Goal: Find contact information: Find contact information

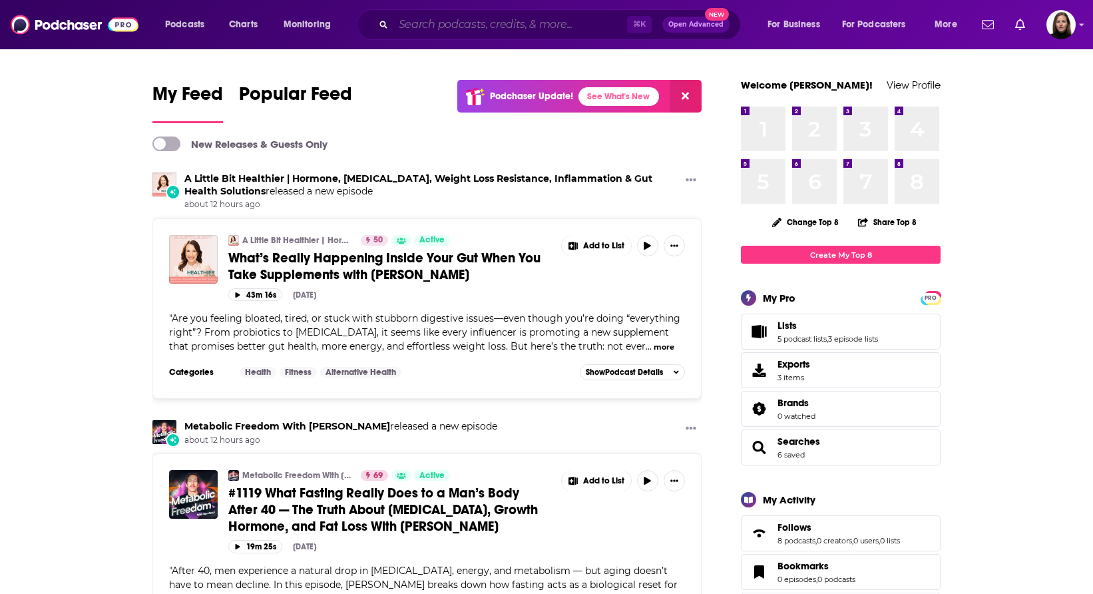
click at [422, 21] on input "Search podcasts, credits, & more..." at bounding box center [510, 24] width 234 height 21
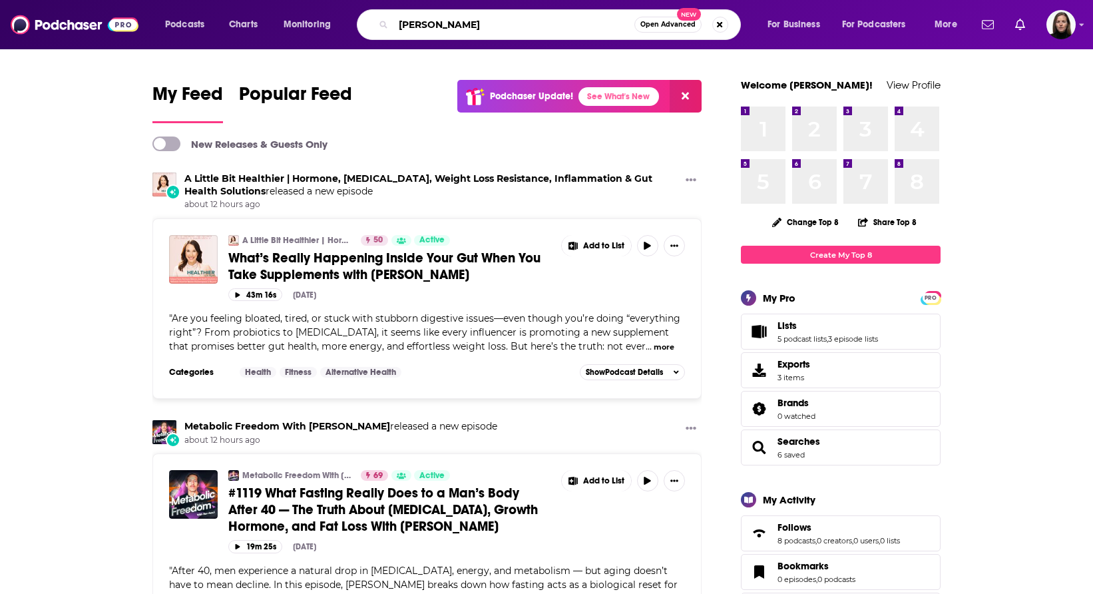
type input "[PERSON_NAME]"
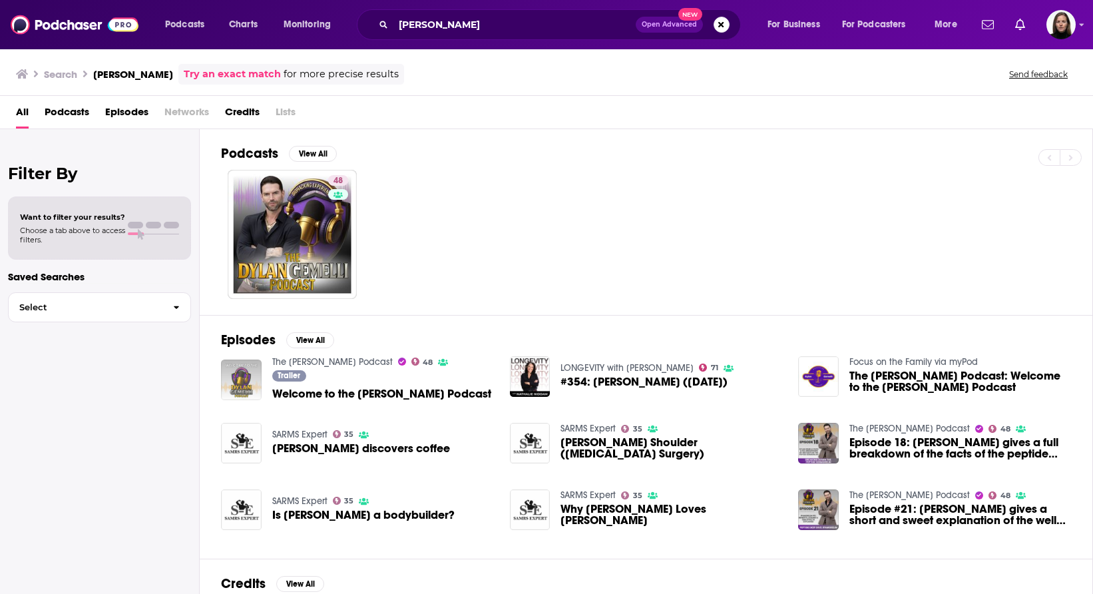
click at [248, 368] on img "Welcome to the Dylan Gemelli Podcast" at bounding box center [241, 379] width 41 height 41
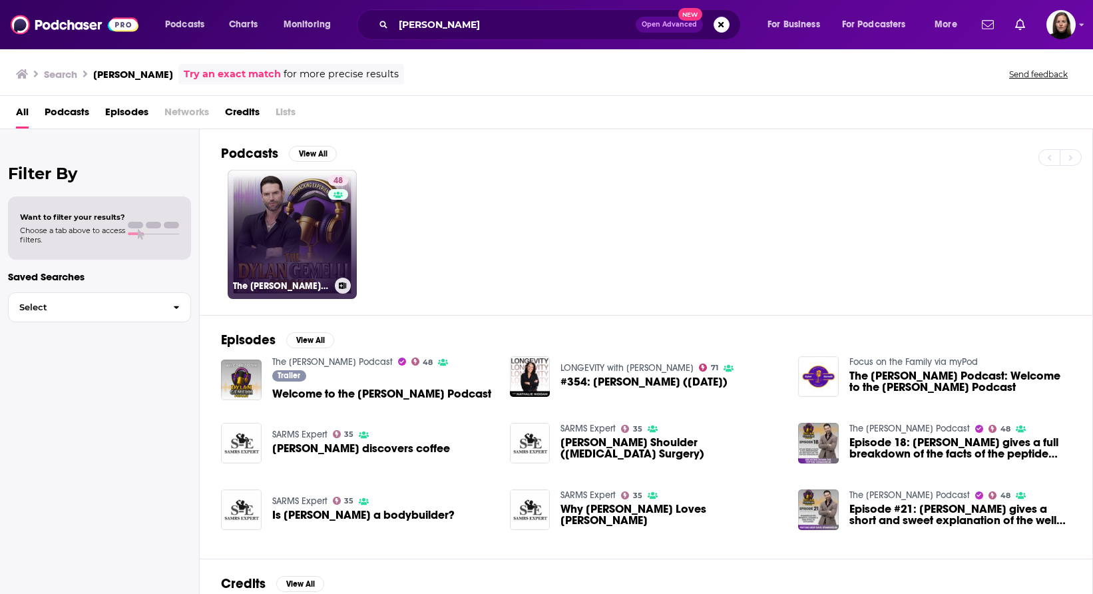
click at [290, 190] on link "48 The [PERSON_NAME] Podcast" at bounding box center [292, 234] width 129 height 129
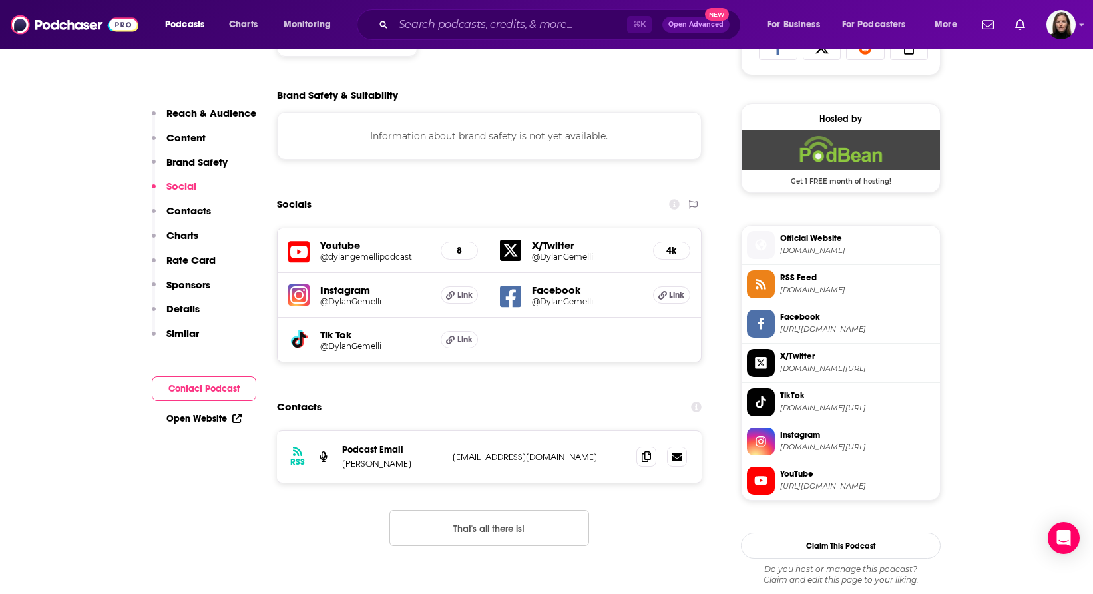
scroll to position [919, 0]
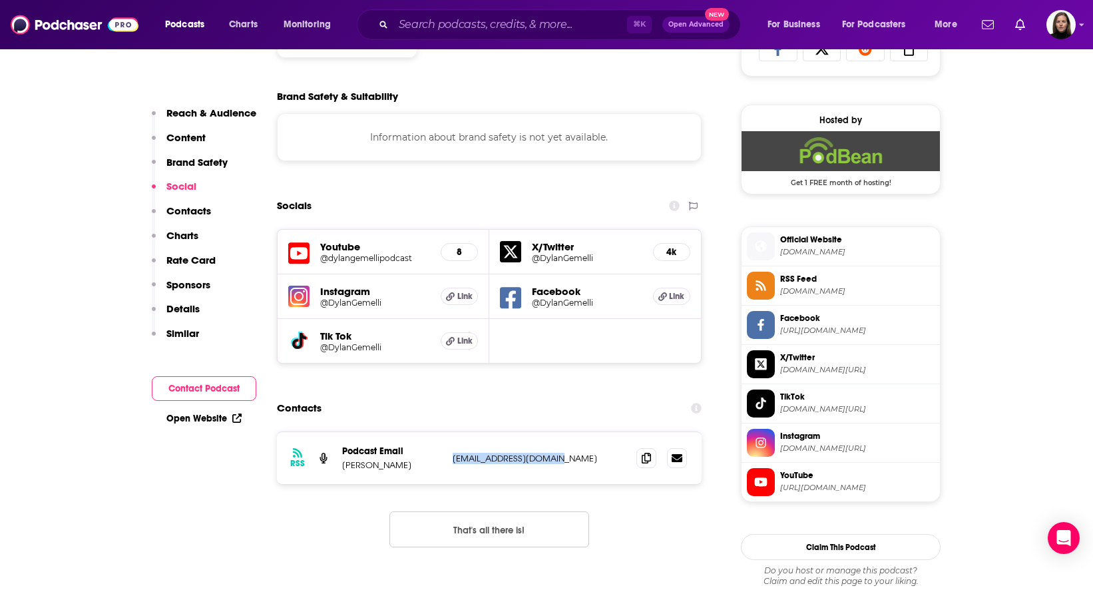
drag, startPoint x: 561, startPoint y: 459, endPoint x: 453, endPoint y: 460, distance: 107.8
click at [453, 460] on p "[EMAIL_ADDRESS][DOMAIN_NAME]" at bounding box center [539, 458] width 173 height 11
copy p "[EMAIL_ADDRESS][DOMAIN_NAME]"
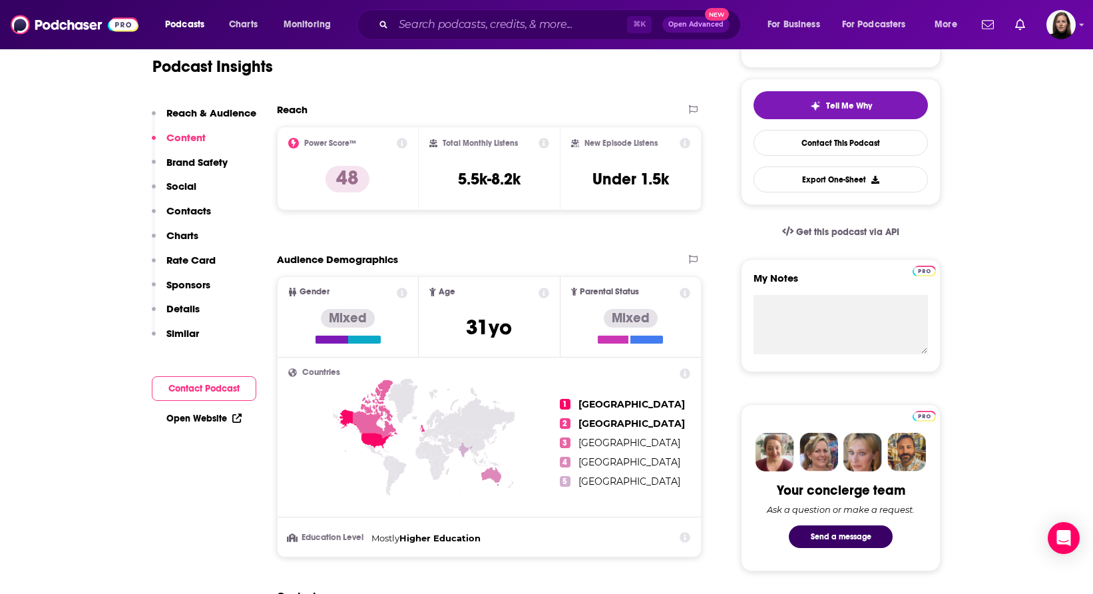
scroll to position [0, 0]
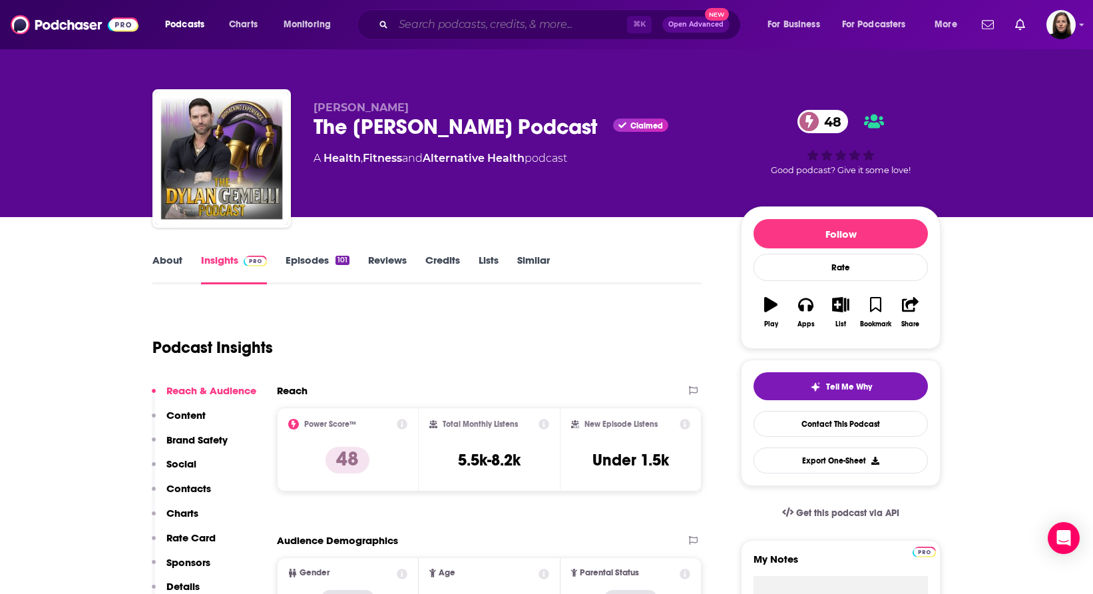
click at [416, 29] on input "Search podcasts, credits, & more..." at bounding box center [510, 24] width 234 height 21
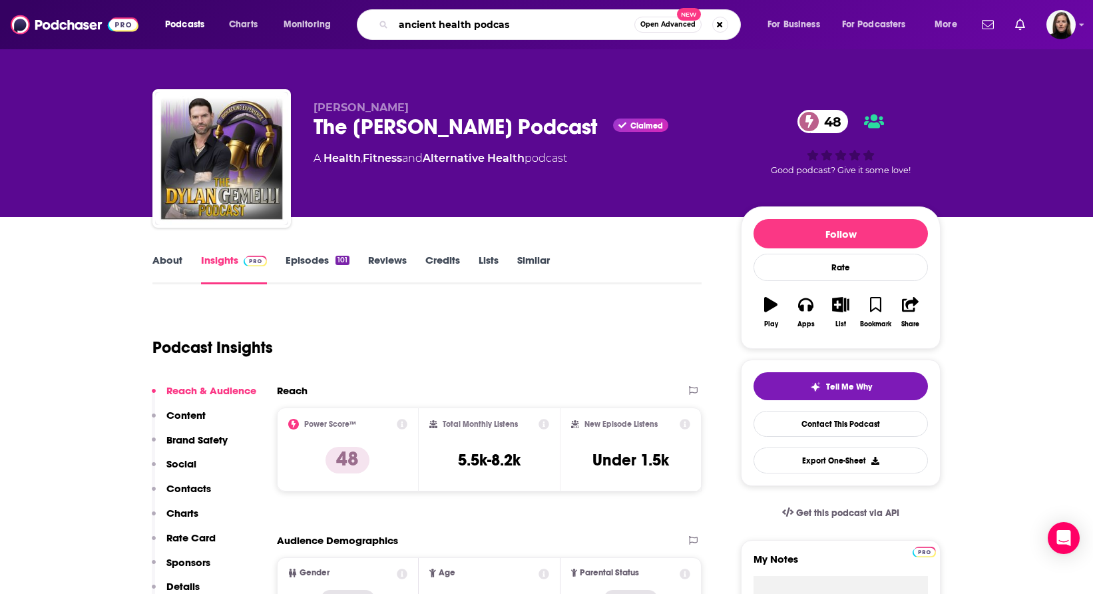
type input "ancient health podcast"
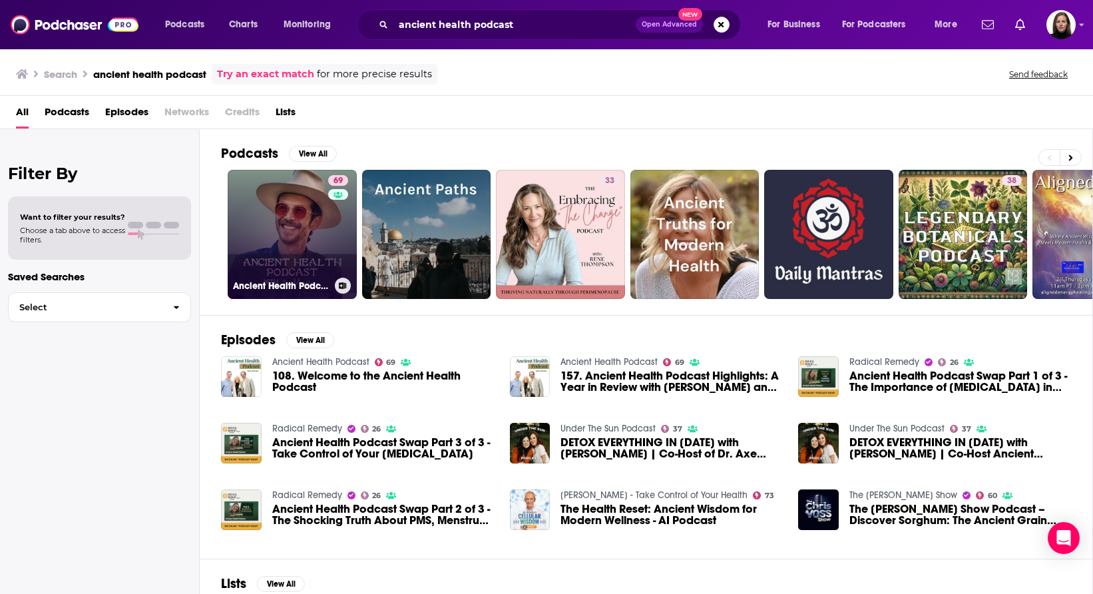
click at [260, 248] on link "69 Ancient Health Podcast" at bounding box center [292, 234] width 129 height 129
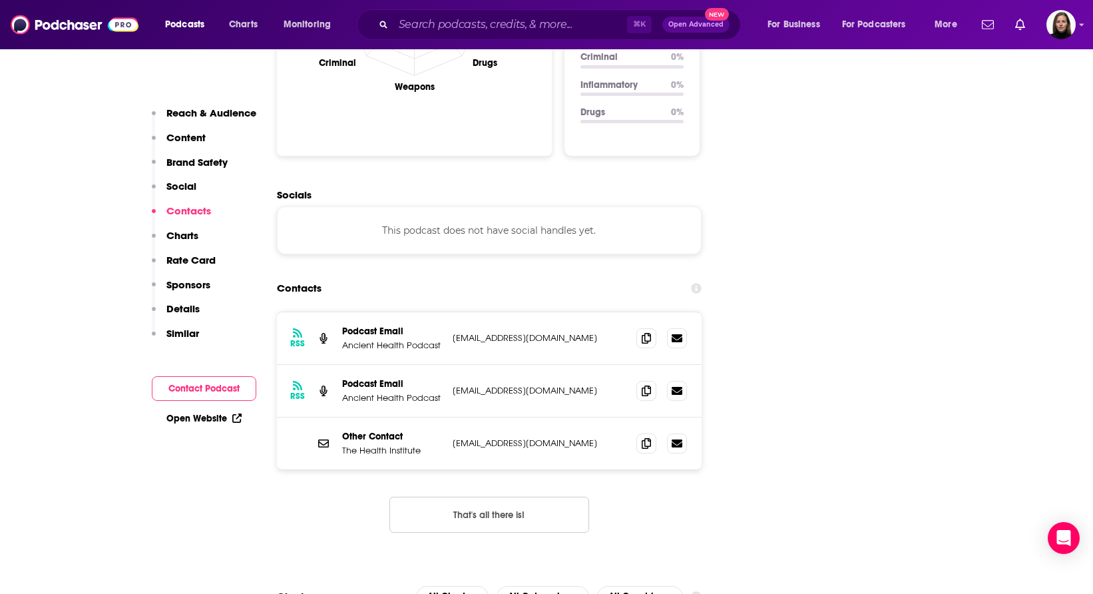
scroll to position [1410, 0]
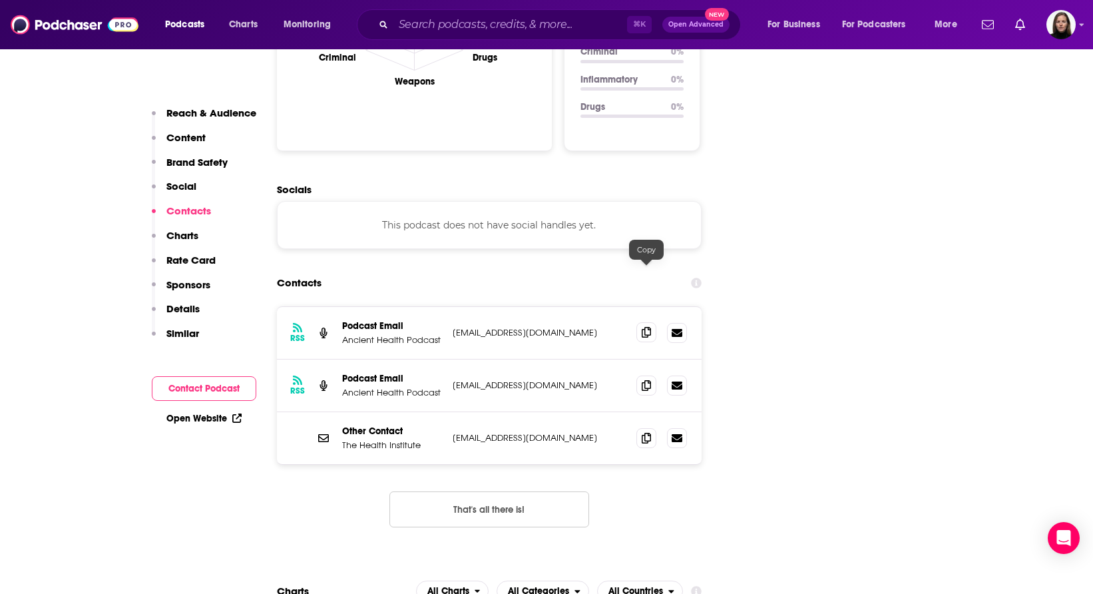
click at [643, 327] on icon at bounding box center [646, 332] width 9 height 11
click at [648, 379] on icon at bounding box center [646, 384] width 9 height 11
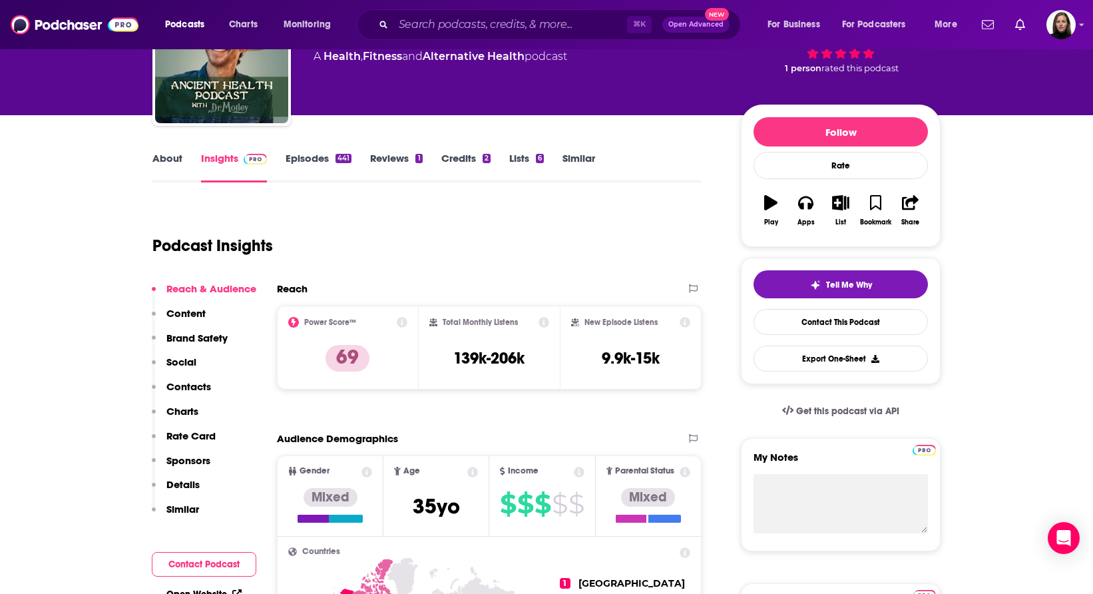
scroll to position [0, 0]
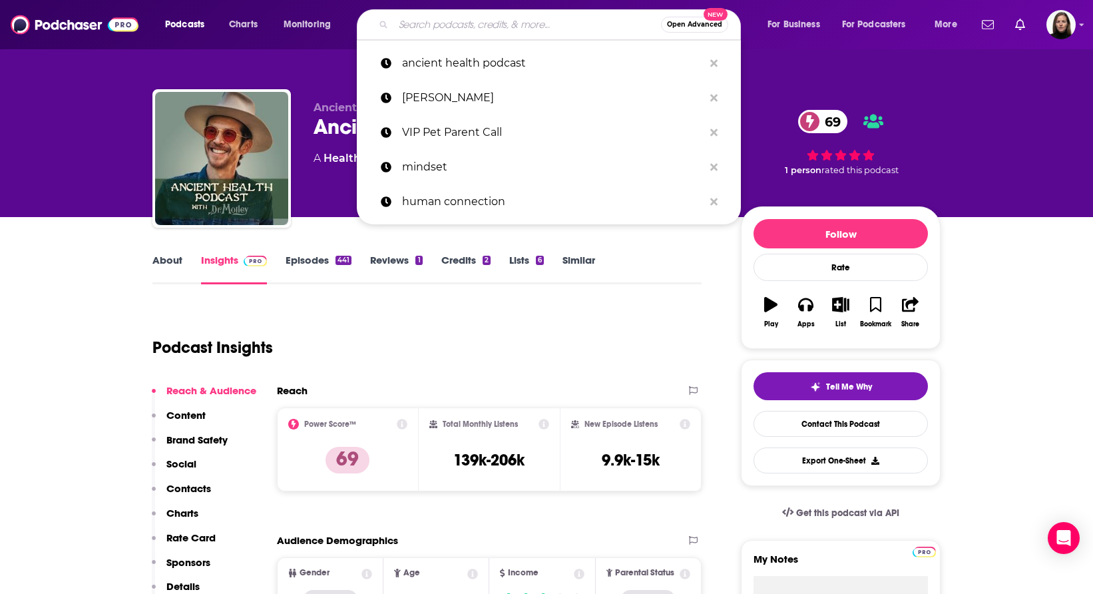
click at [437, 18] on input "Search podcasts, credits, & more..." at bounding box center [527, 24] width 268 height 21
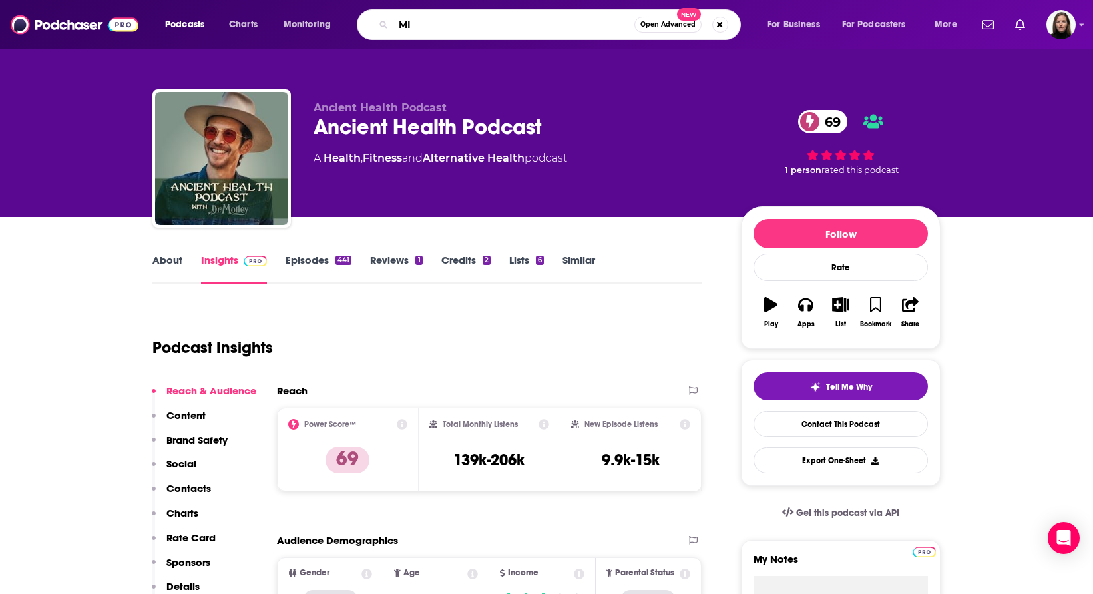
type input "M"
type input "midlife conversations [PERSON_NAME] [PERSON_NAME]"
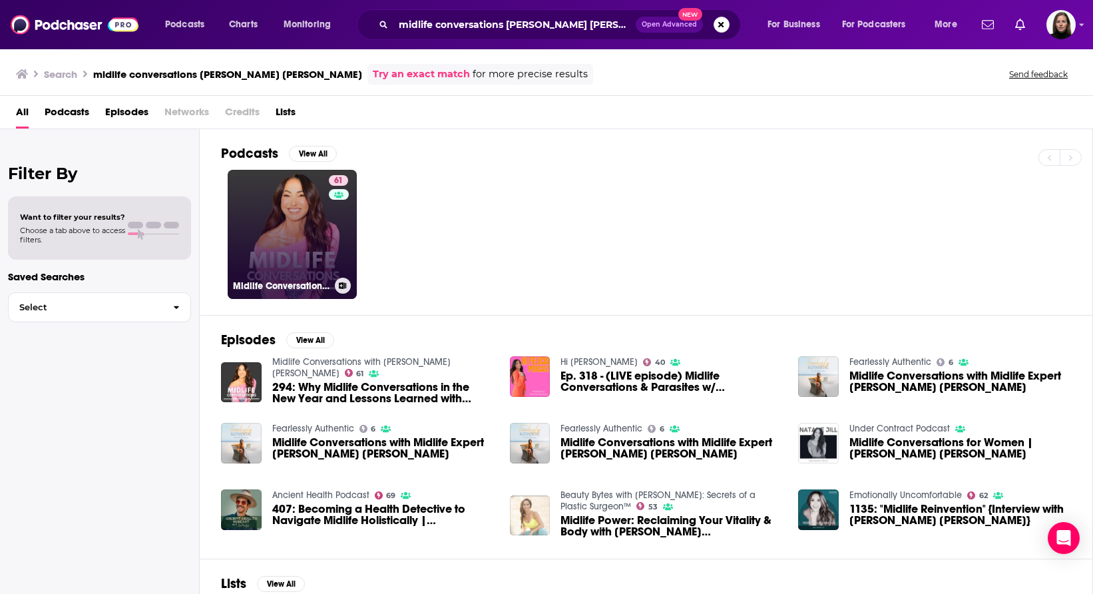
click at [313, 234] on link "61 Midlife Conversations with [PERSON_NAME] [PERSON_NAME]" at bounding box center [292, 234] width 129 height 129
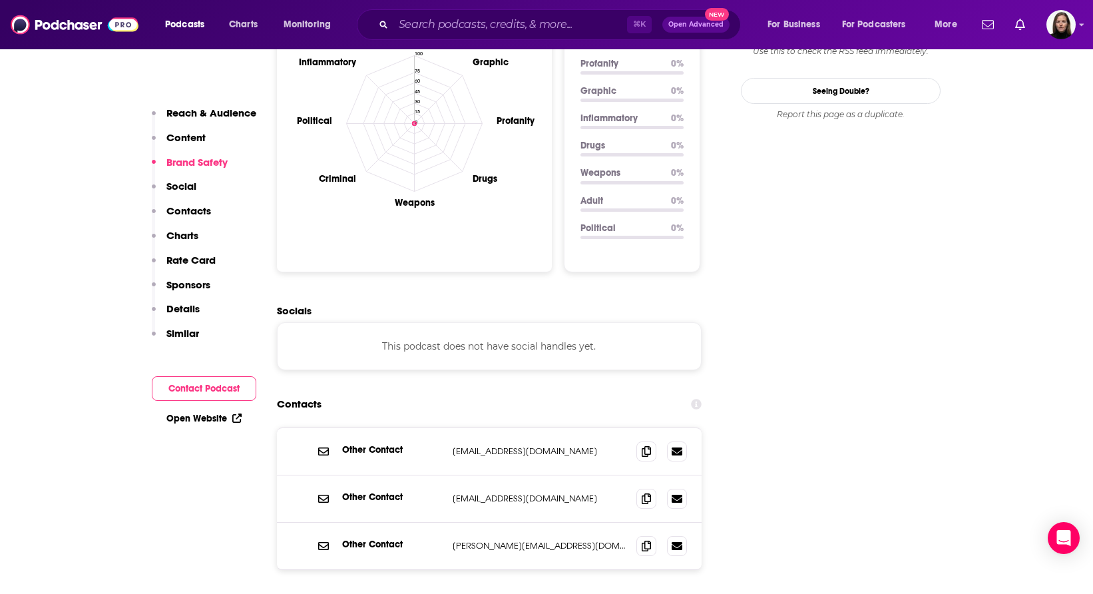
scroll to position [1329, 0]
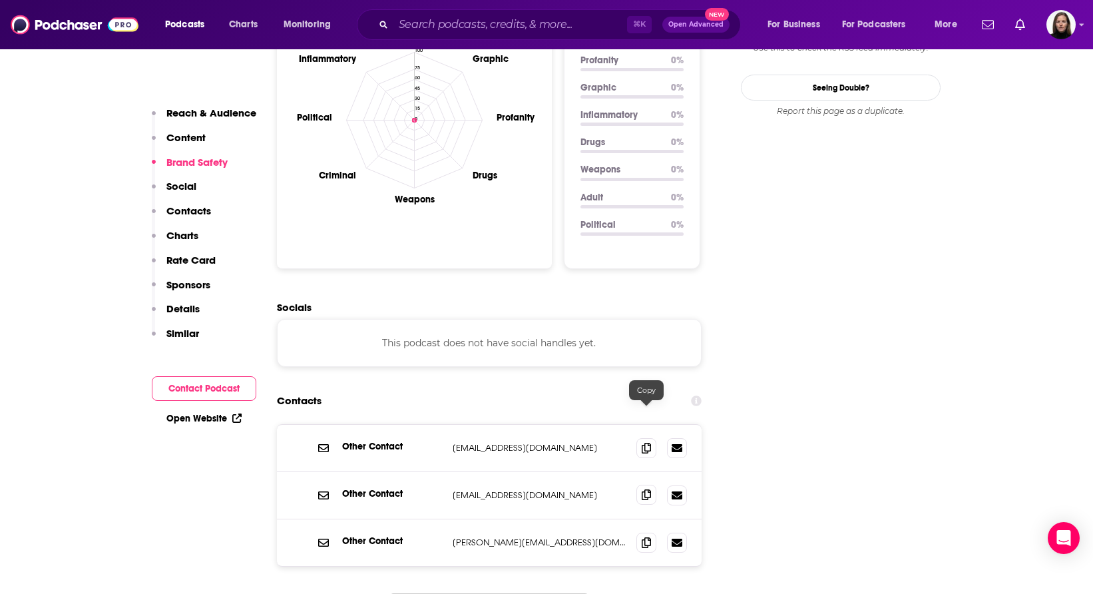
click at [644, 489] on icon at bounding box center [646, 494] width 9 height 11
click at [648, 536] on icon at bounding box center [646, 541] width 9 height 11
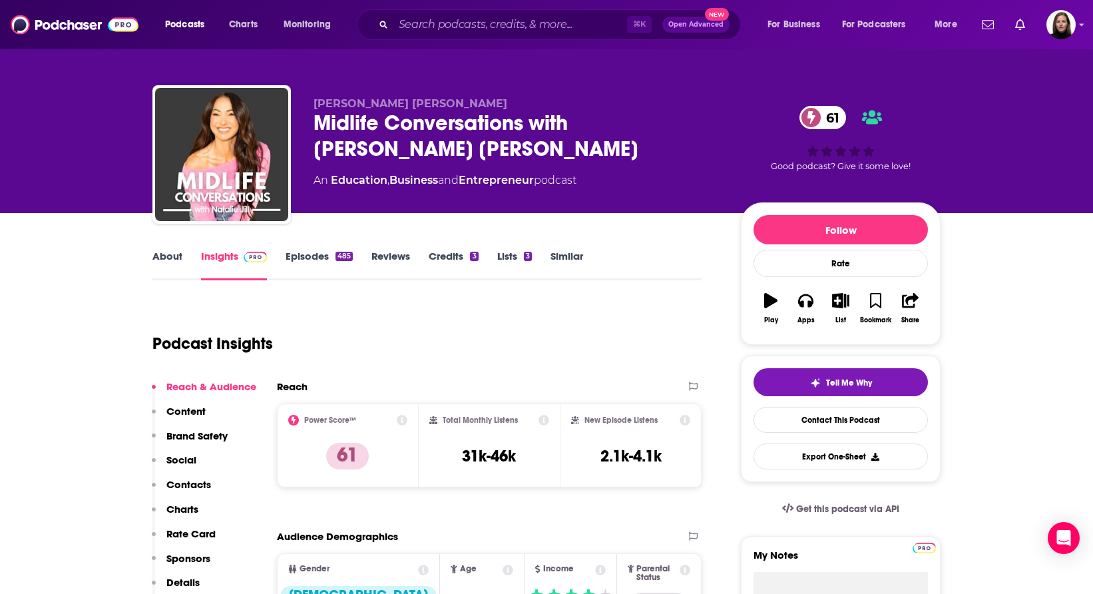
scroll to position [0, 0]
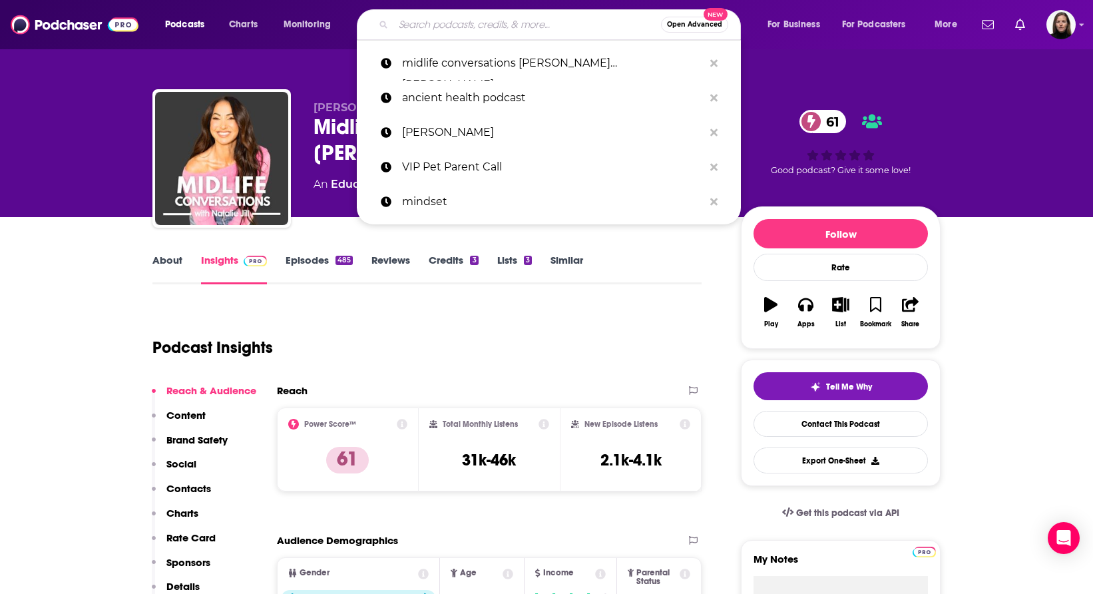
click at [411, 23] on input "Search podcasts, credits, & more..." at bounding box center [527, 24] width 268 height 21
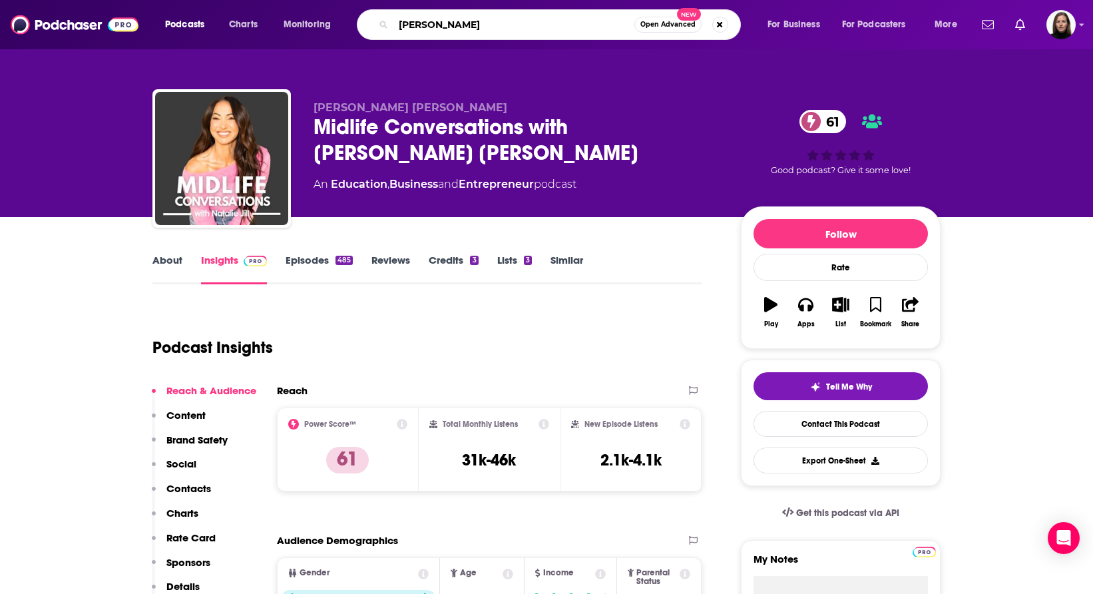
type input "[PERSON_NAME]"
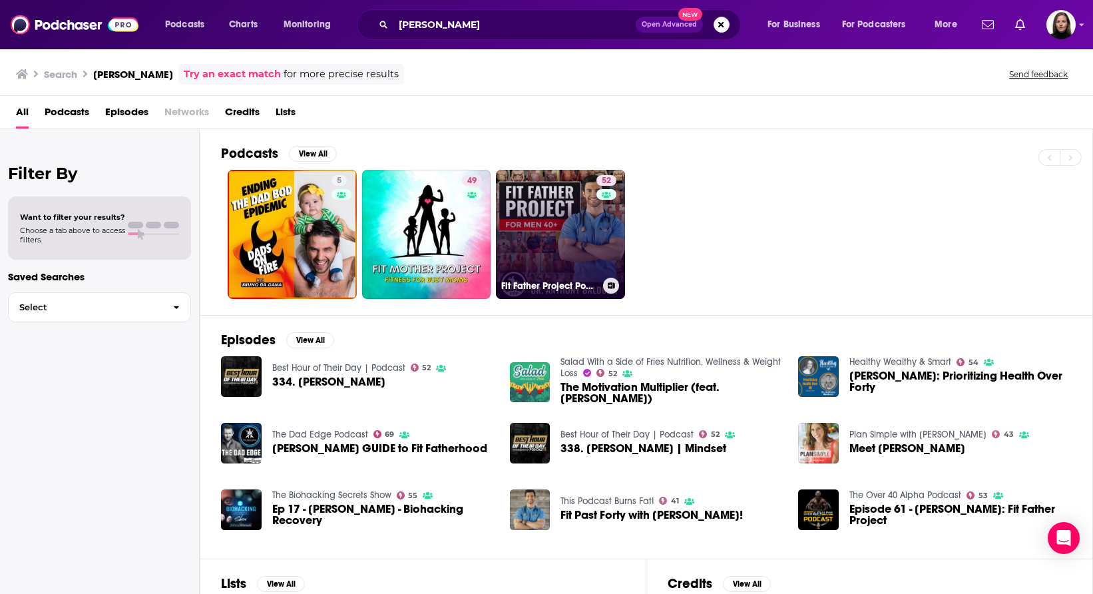
click at [569, 258] on link "52 Fit Father Project Podcast" at bounding box center [560, 234] width 129 height 129
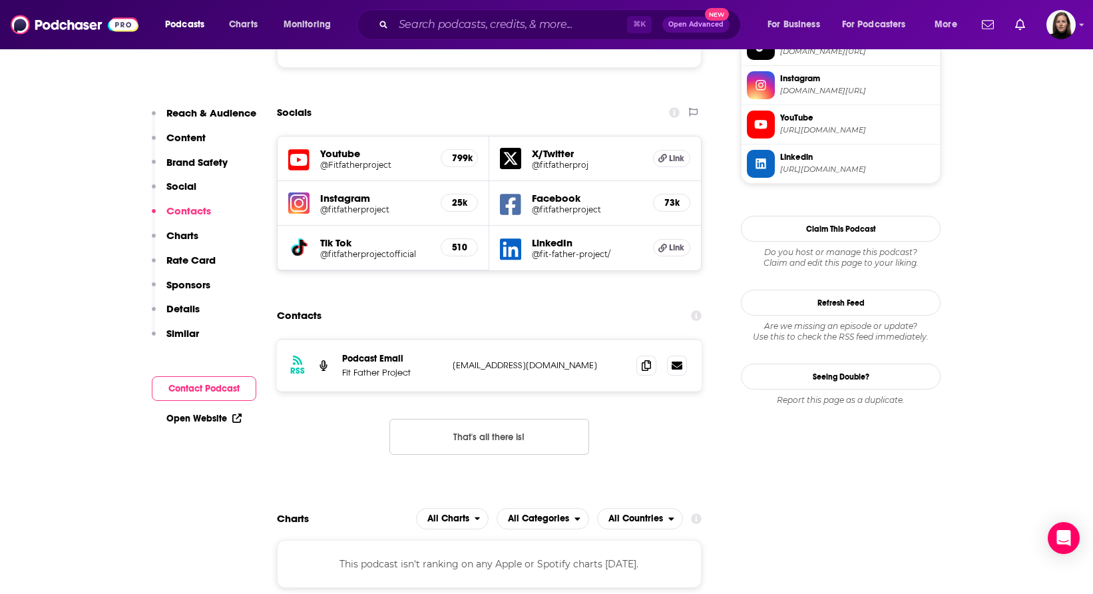
scroll to position [1277, 0]
click at [646, 359] on icon at bounding box center [646, 364] width 9 height 11
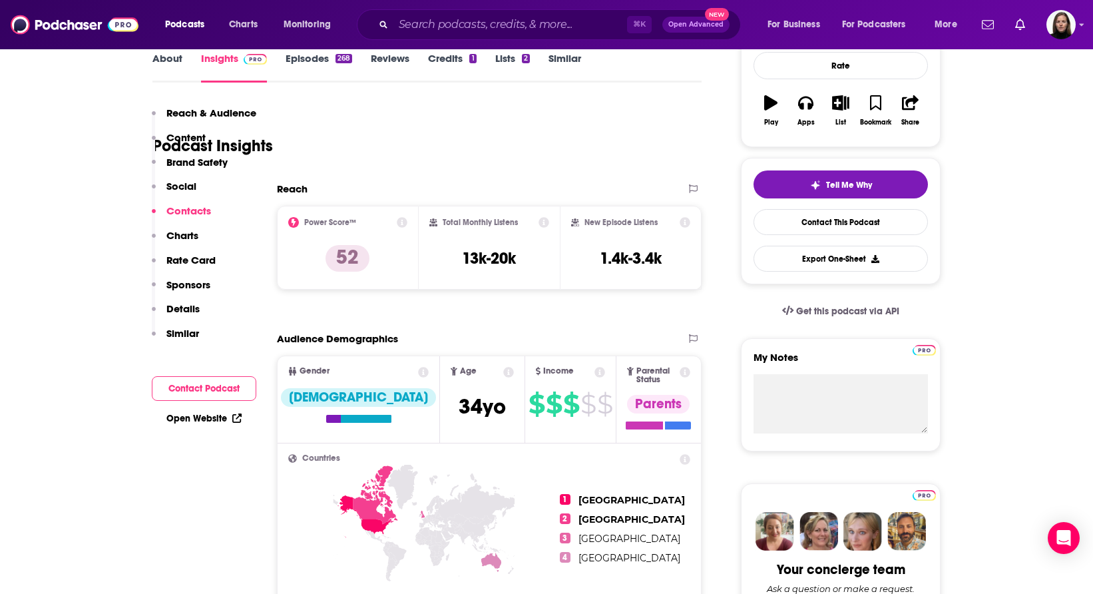
scroll to position [0, 0]
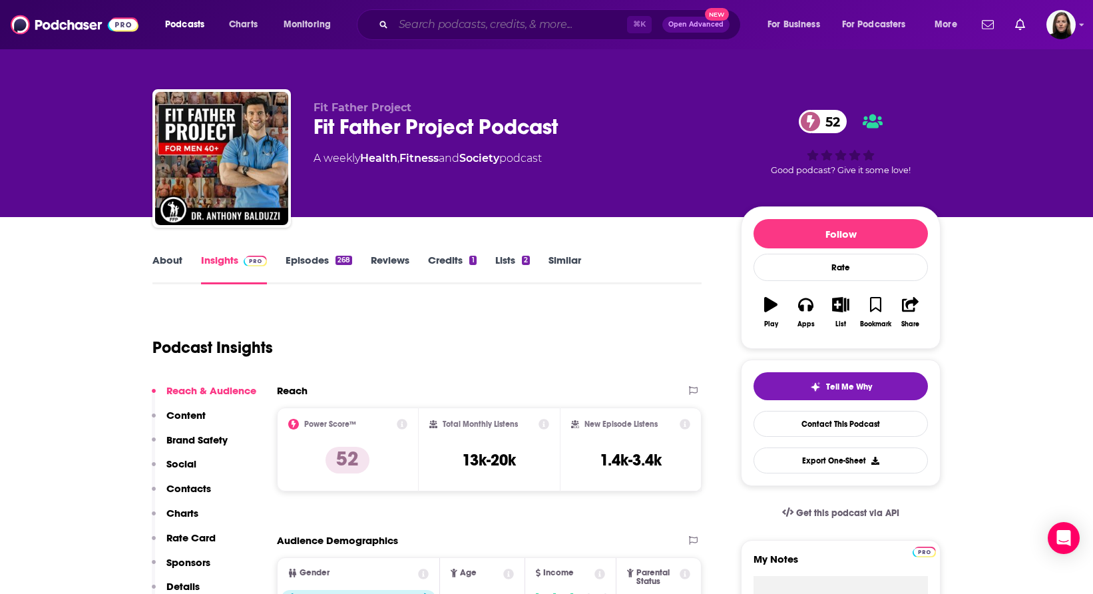
click at [427, 26] on input "Search podcasts, credits, & more..." at bounding box center [510, 24] width 234 height 21
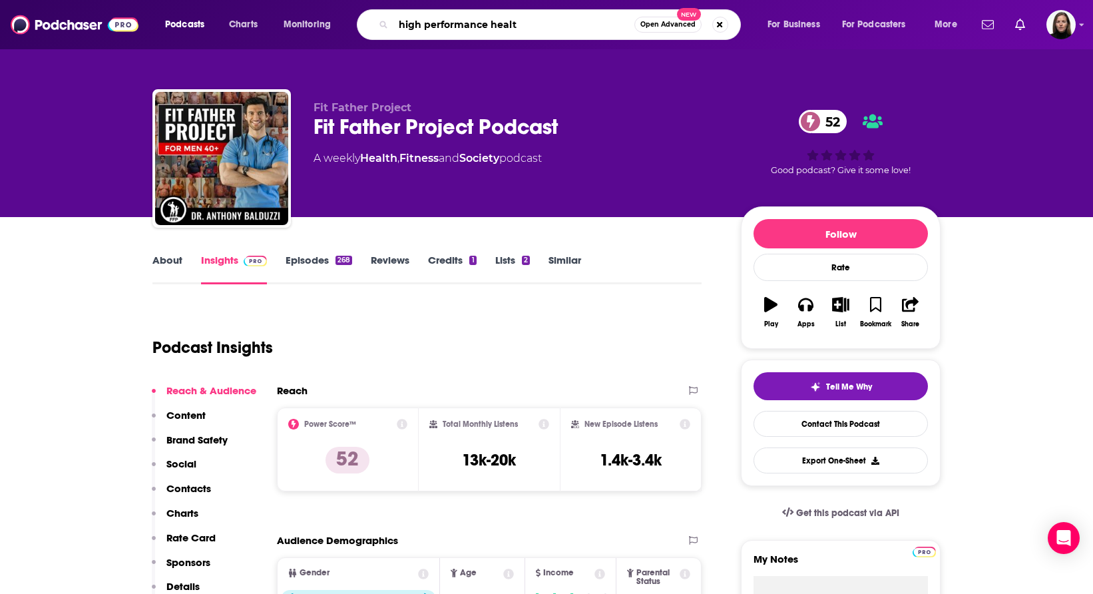
type input "high performance health"
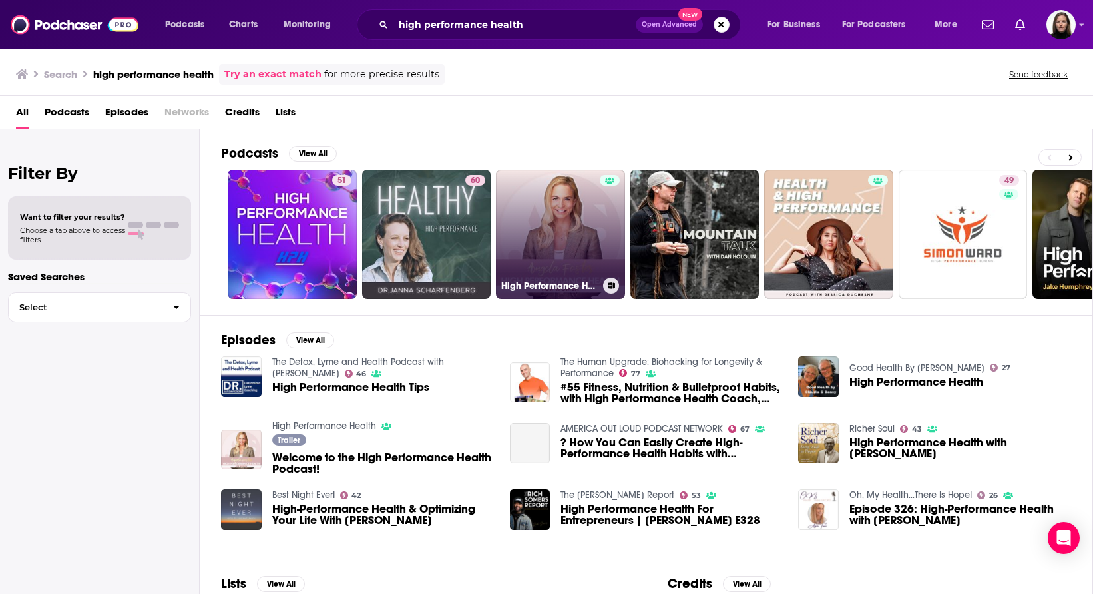
click at [570, 235] on link "High Performance Health" at bounding box center [560, 234] width 129 height 129
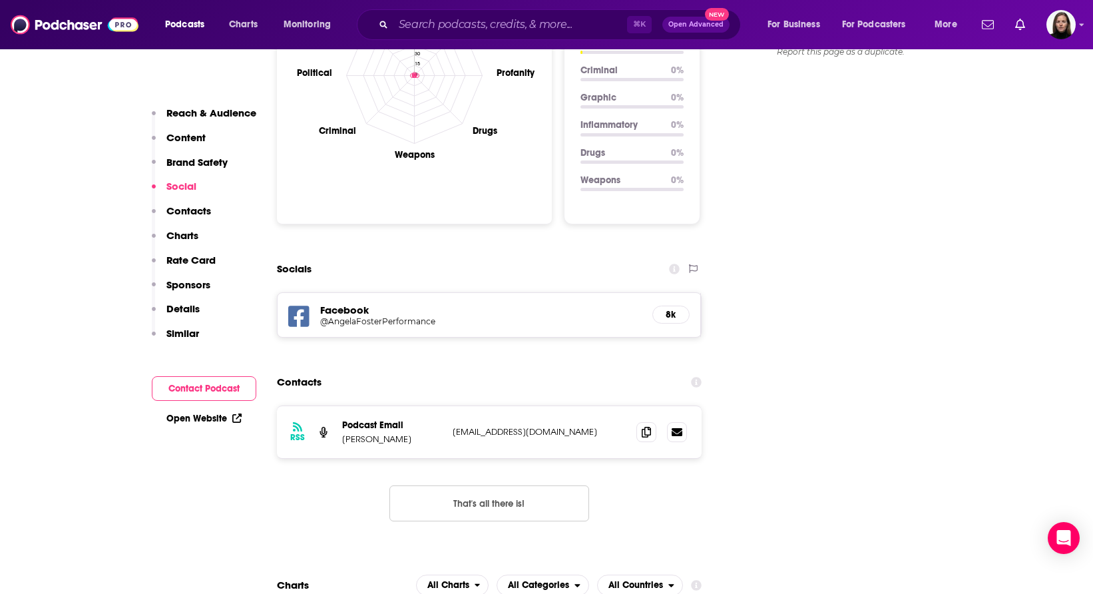
scroll to position [1414, 0]
click at [646, 425] on icon at bounding box center [646, 430] width 9 height 11
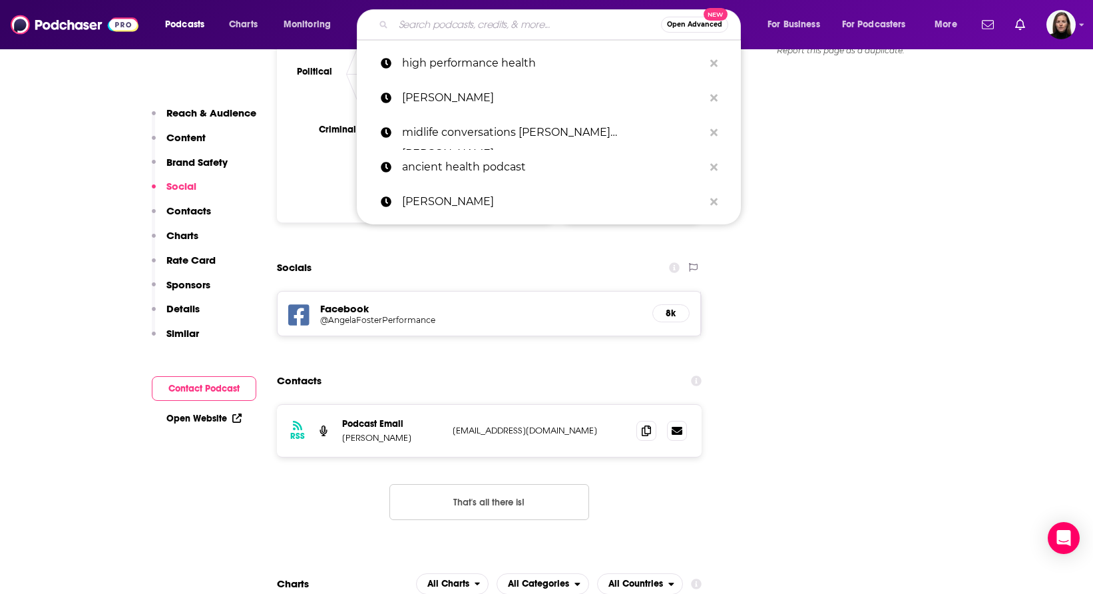
click at [480, 26] on input "Search podcasts, credits, & more..." at bounding box center [527, 24] width 268 height 21
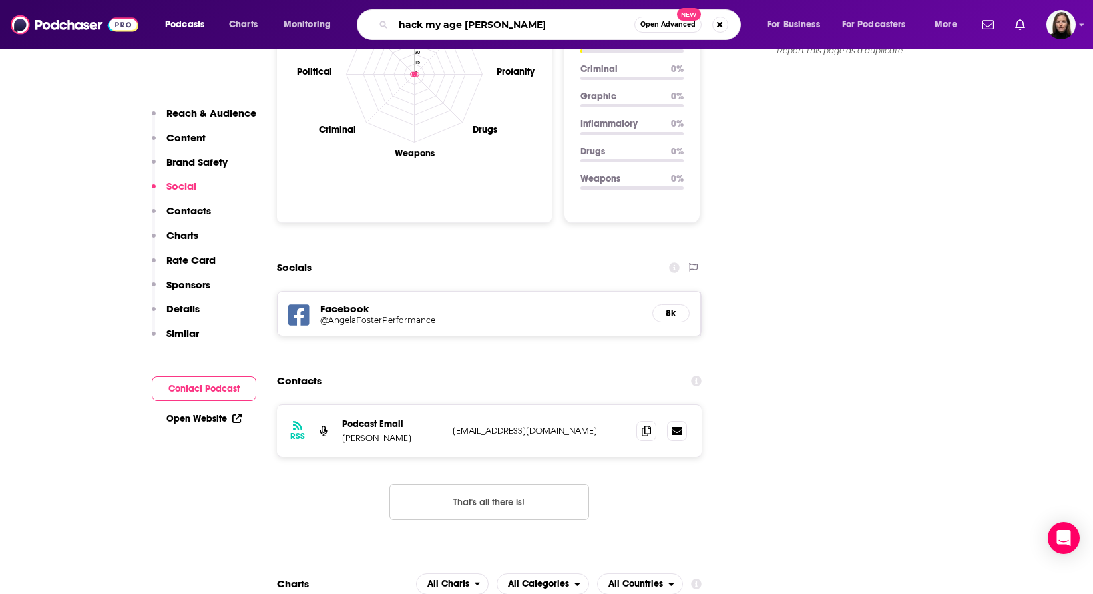
type input "hack my age [PERSON_NAME]"
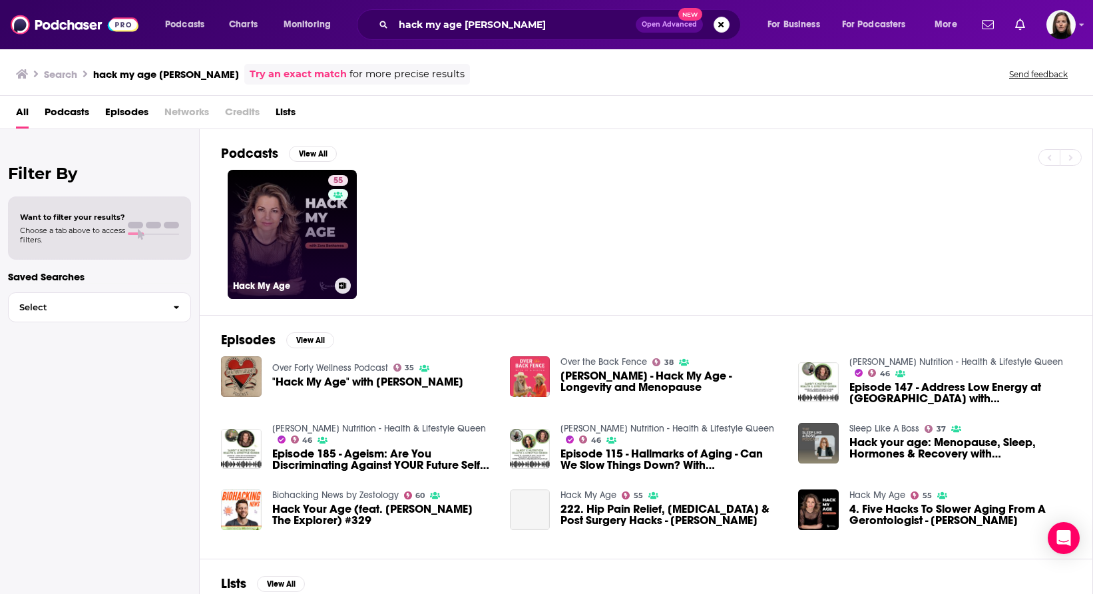
click at [298, 242] on link "55 Hack My Age" at bounding box center [292, 234] width 129 height 129
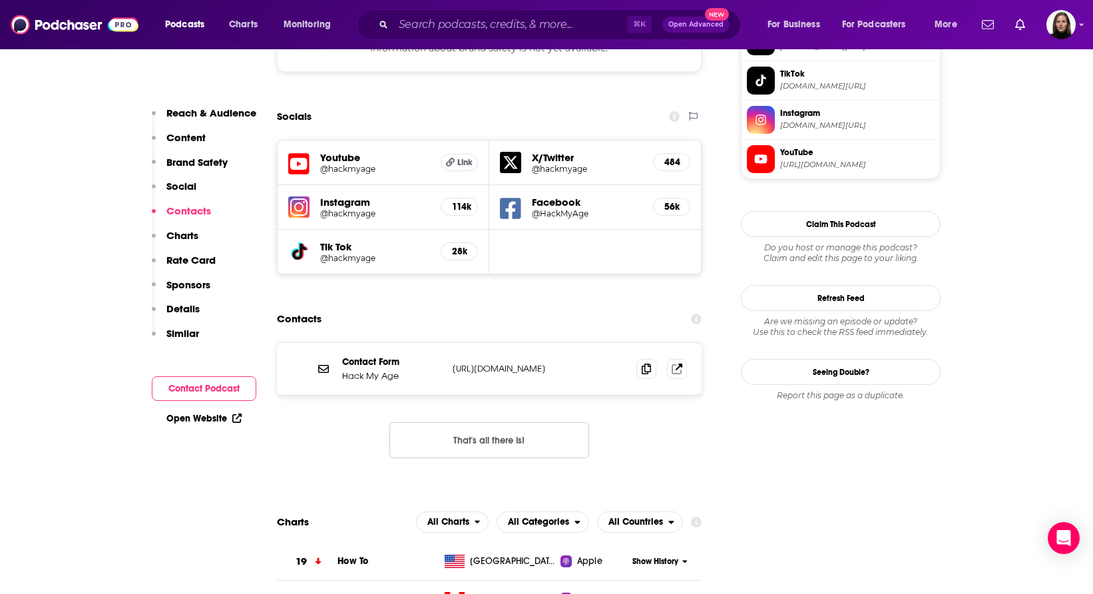
scroll to position [1243, 0]
click at [642, 361] on icon at bounding box center [646, 366] width 9 height 11
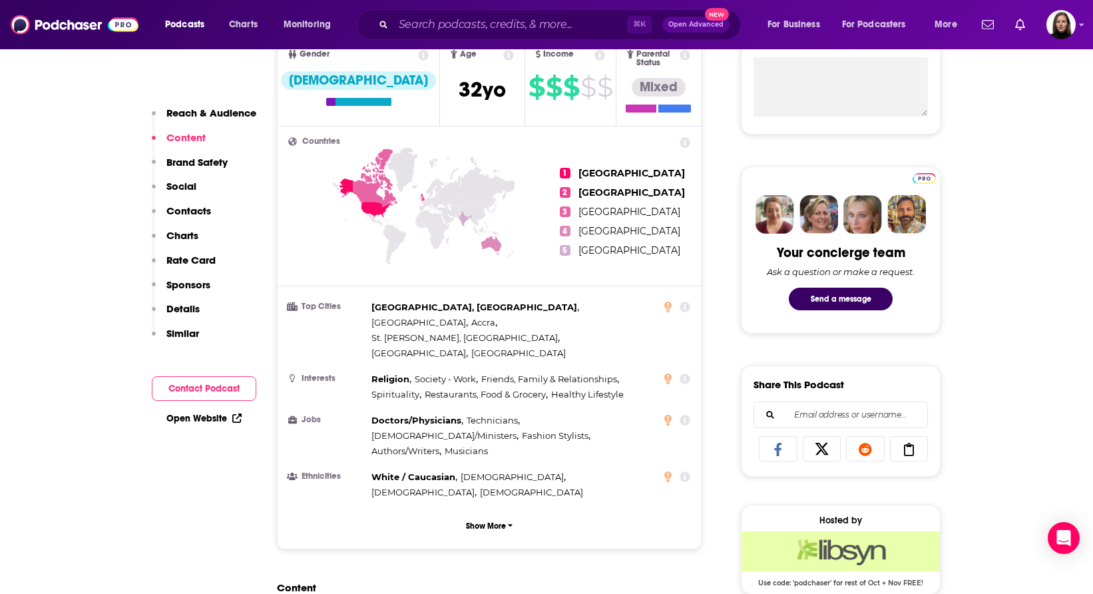
scroll to position [355, 0]
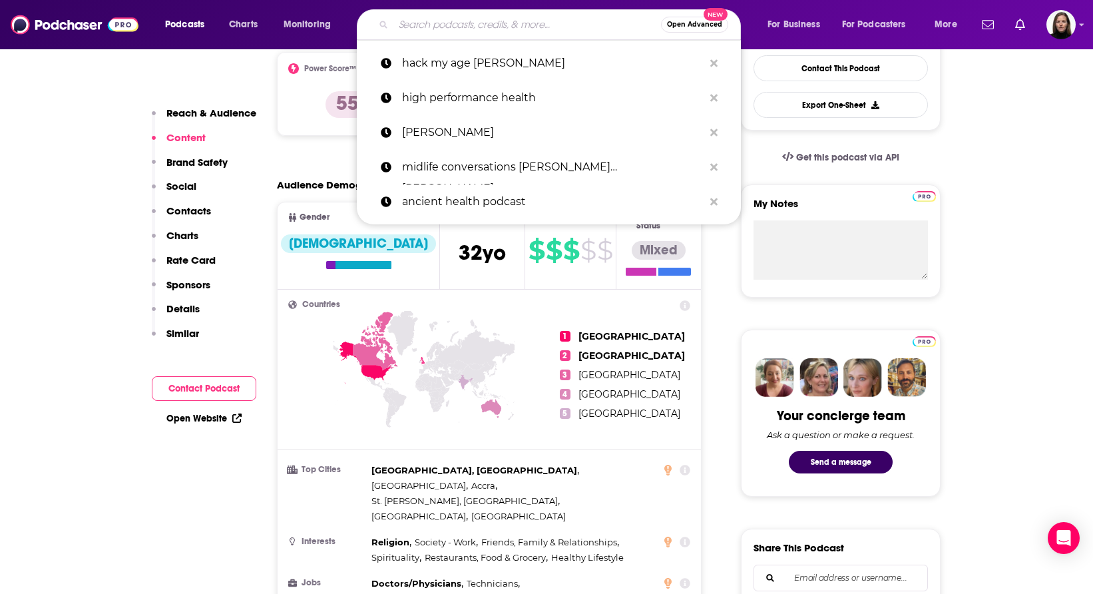
click at [417, 17] on input "Search podcasts, credits, & more..." at bounding box center [527, 24] width 268 height 21
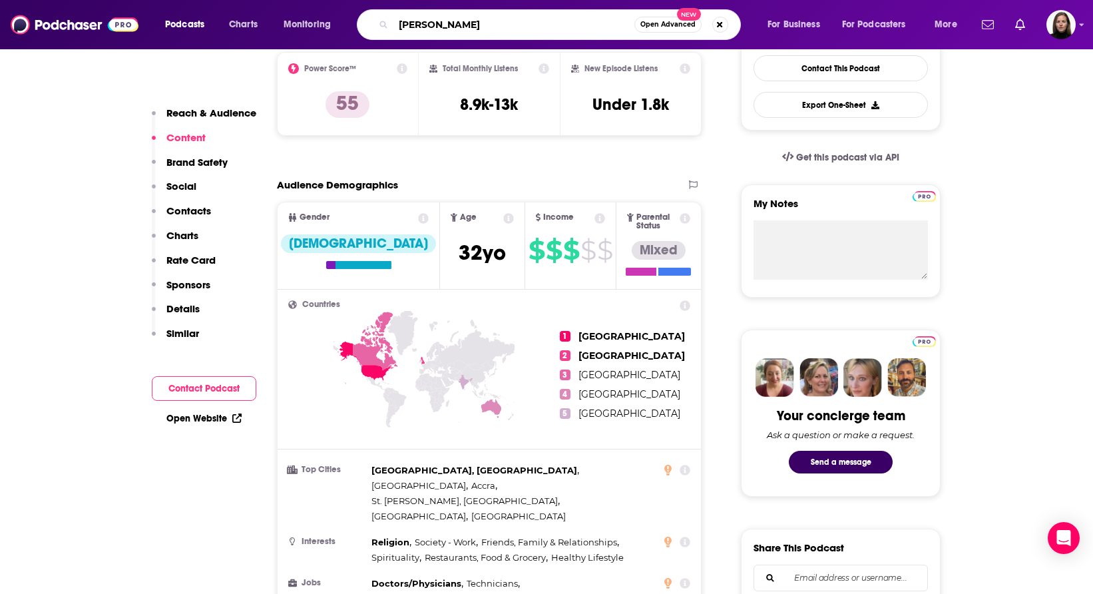
type input "[PERSON_NAME]"
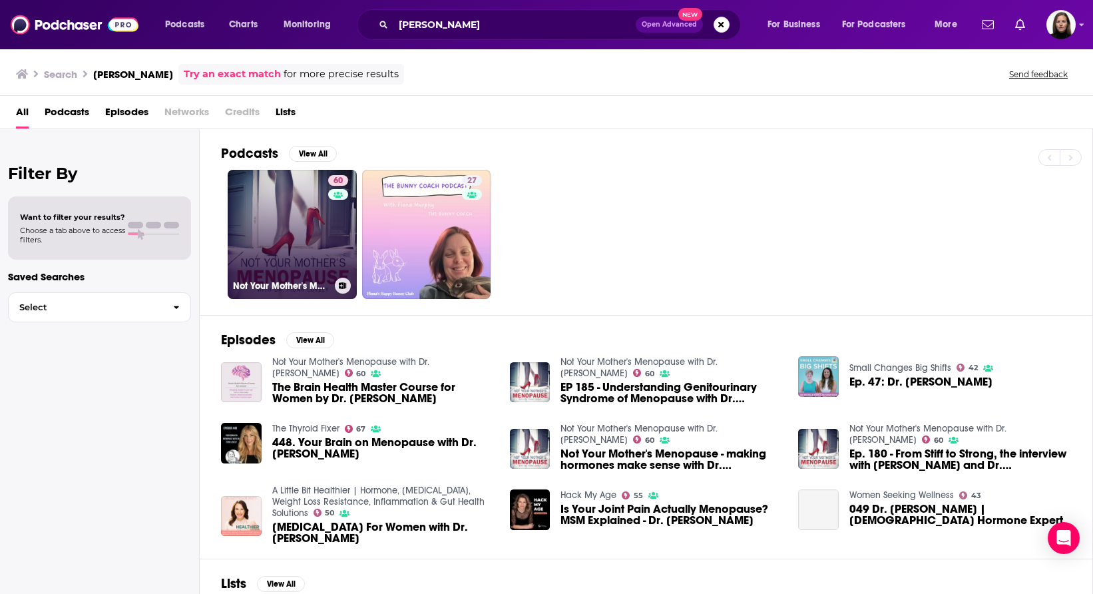
click at [310, 245] on link "60 Not Your Mother's Menopause with Dr. [PERSON_NAME]" at bounding box center [292, 234] width 129 height 129
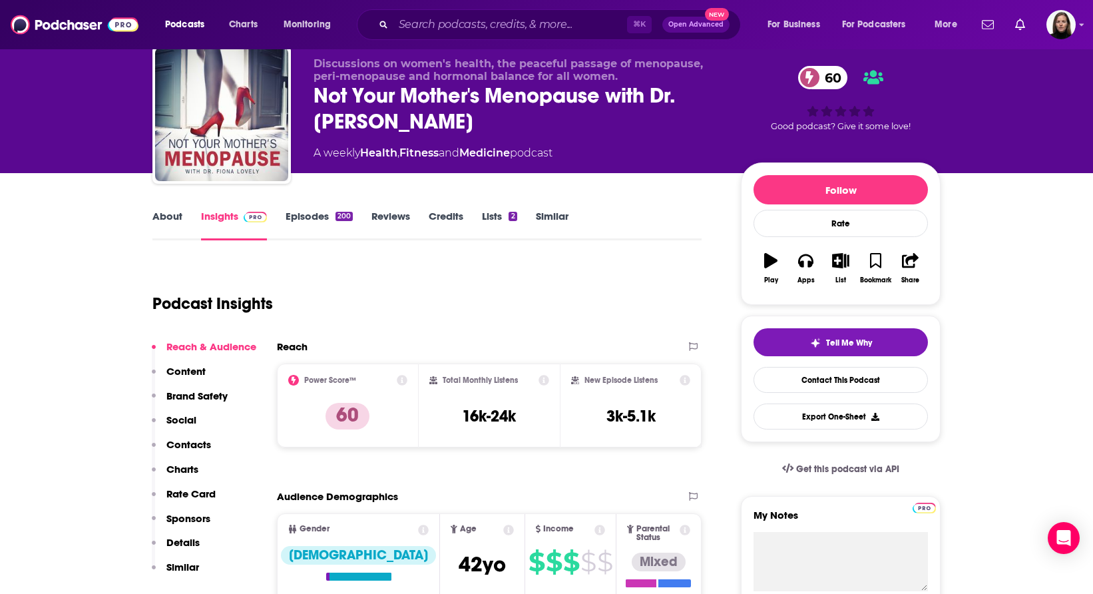
scroll to position [46, 0]
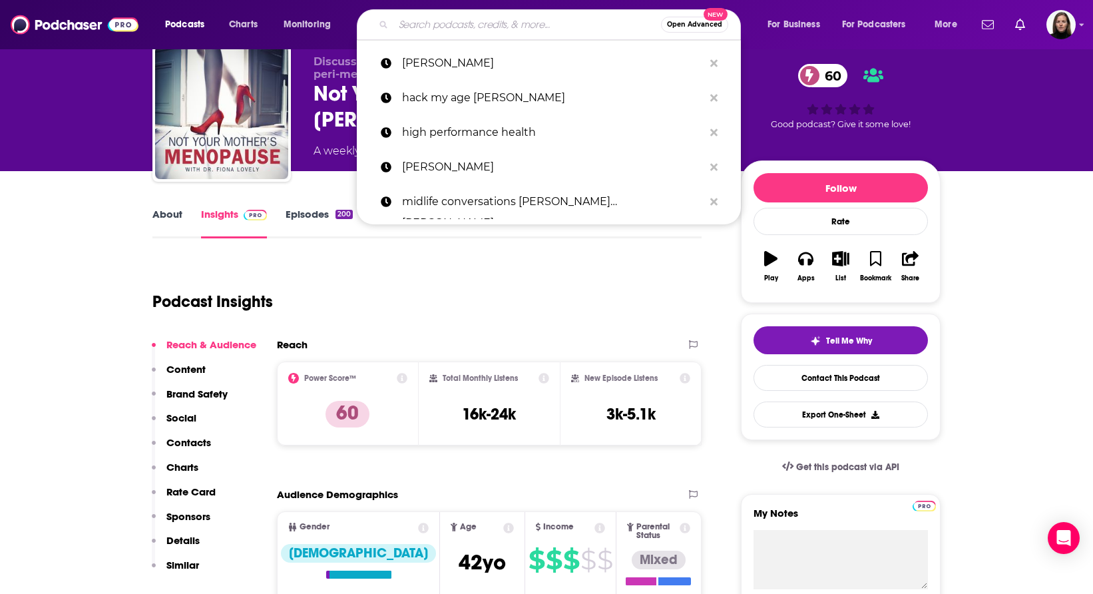
click at [439, 22] on input "Search podcasts, credits, & more..." at bounding box center [527, 24] width 268 height 21
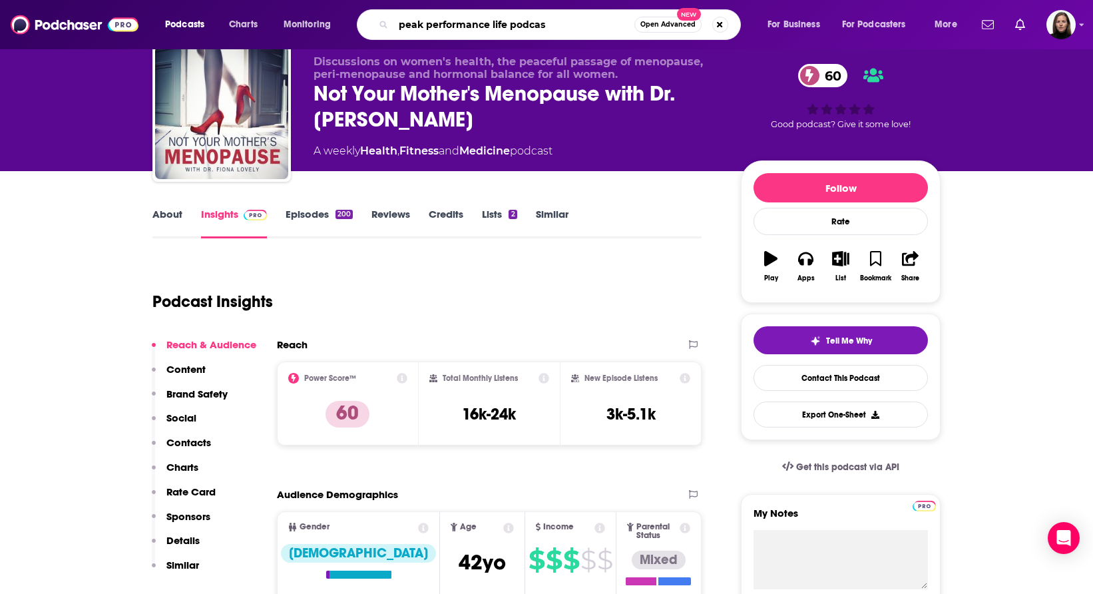
type input "peak performance life podcast"
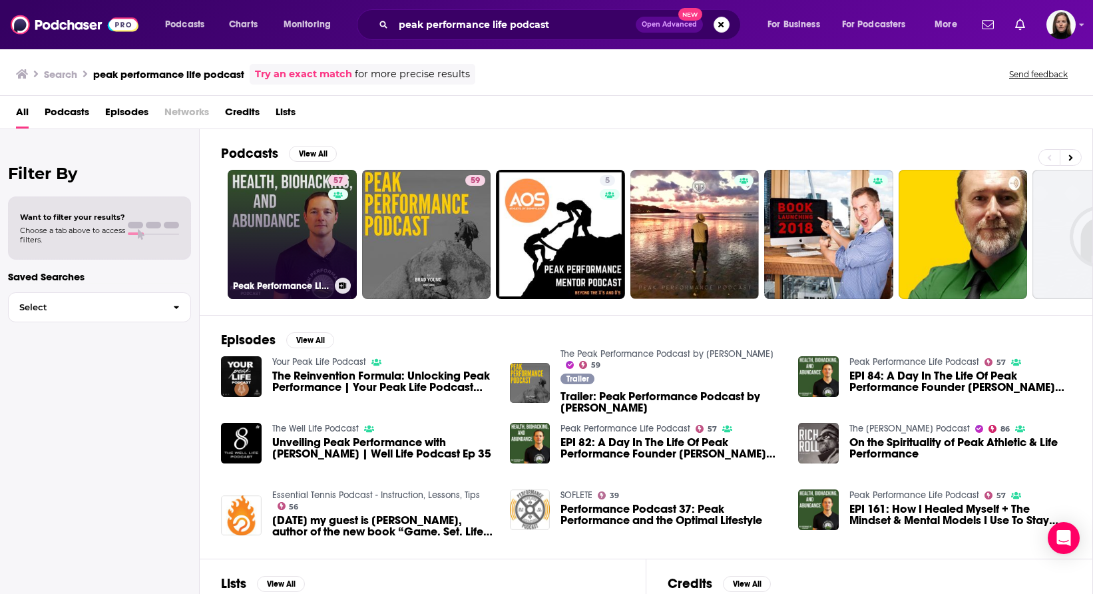
click at [309, 256] on link "57 Peak Performance Life Podcast" at bounding box center [292, 234] width 129 height 129
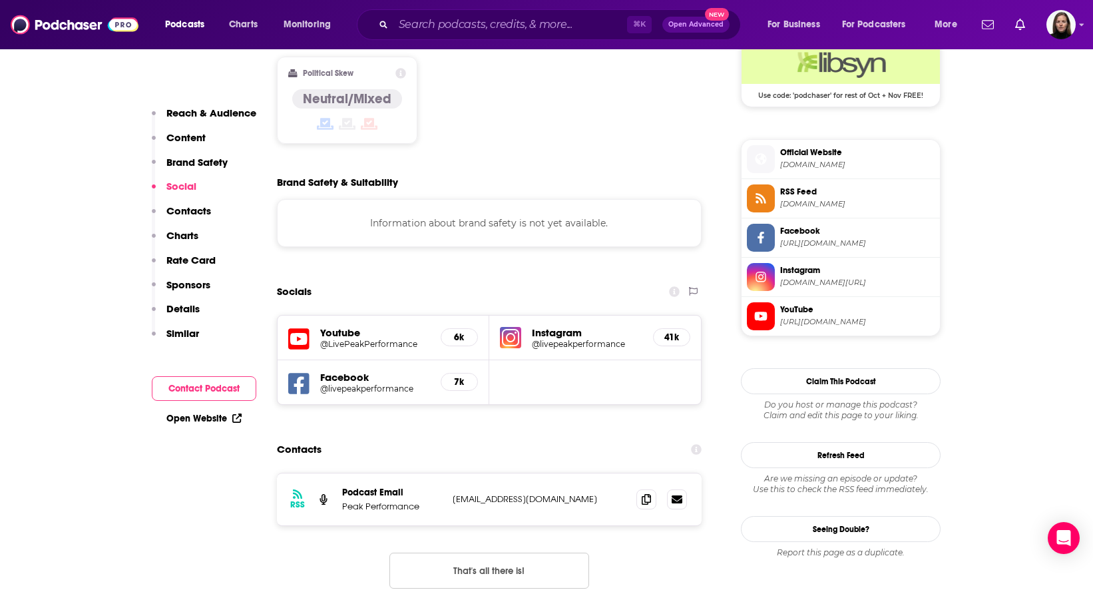
scroll to position [1132, 0]
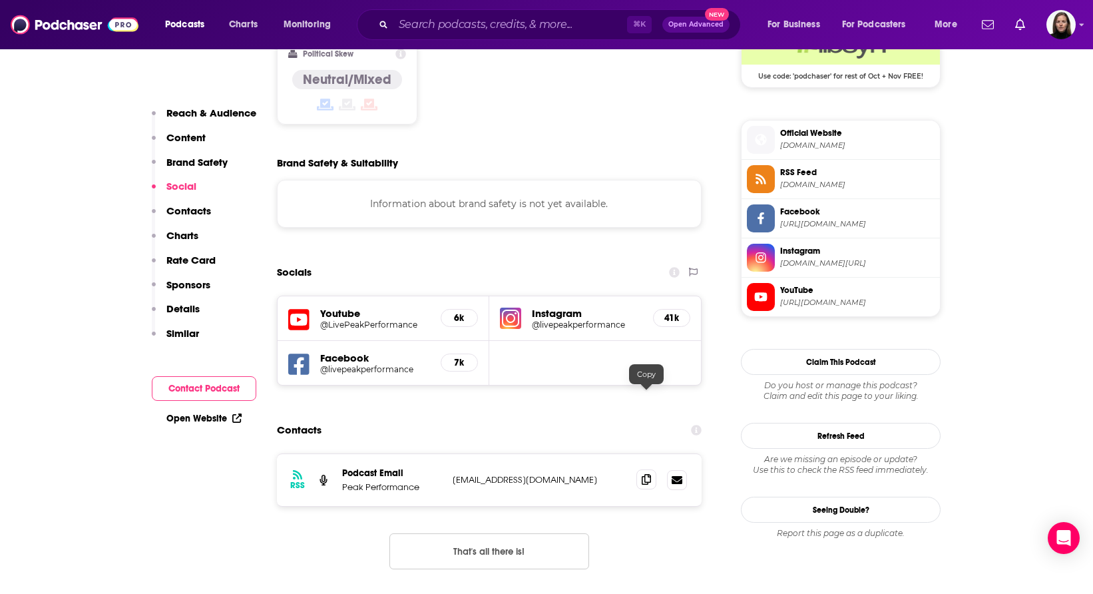
click at [643, 474] on icon at bounding box center [646, 479] width 9 height 11
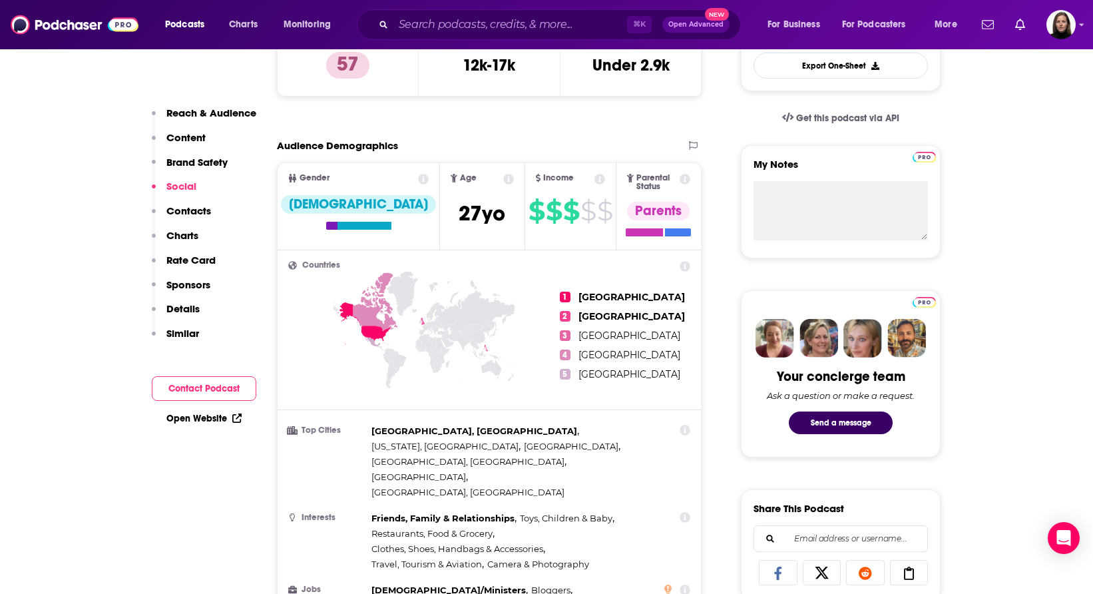
scroll to position [0, 0]
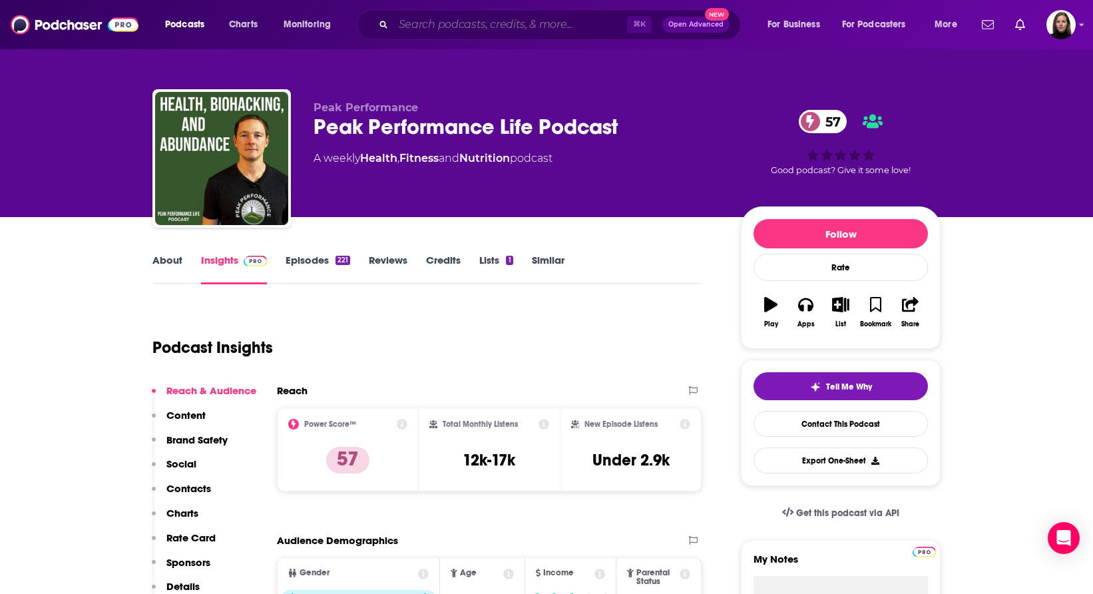
click at [447, 23] on input "Search podcasts, credits, & more..." at bounding box center [510, 24] width 234 height 21
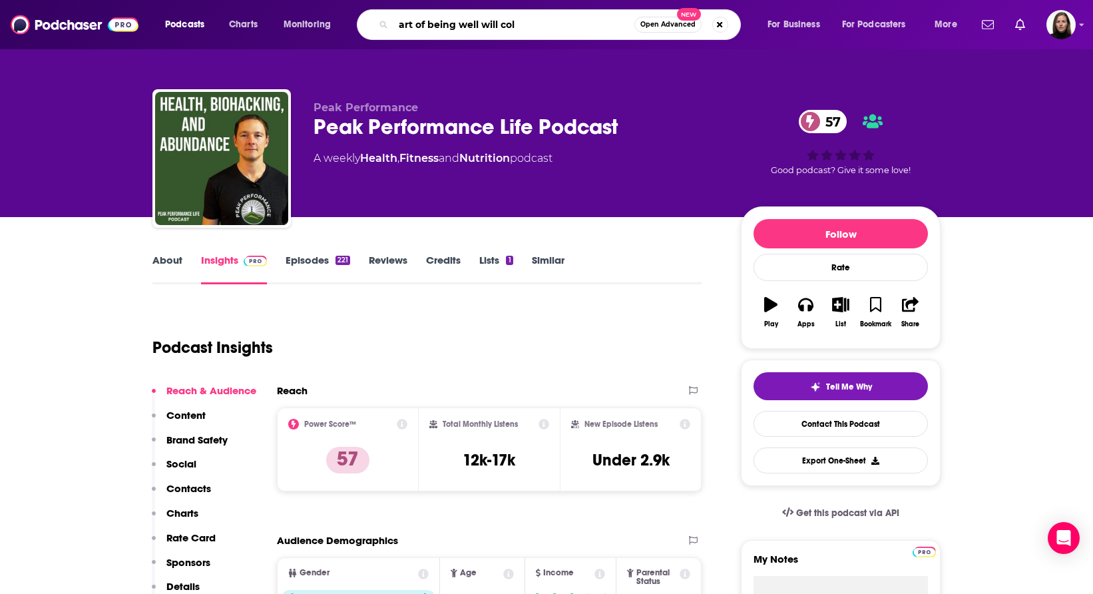
type input "art of being well [PERSON_NAME]"
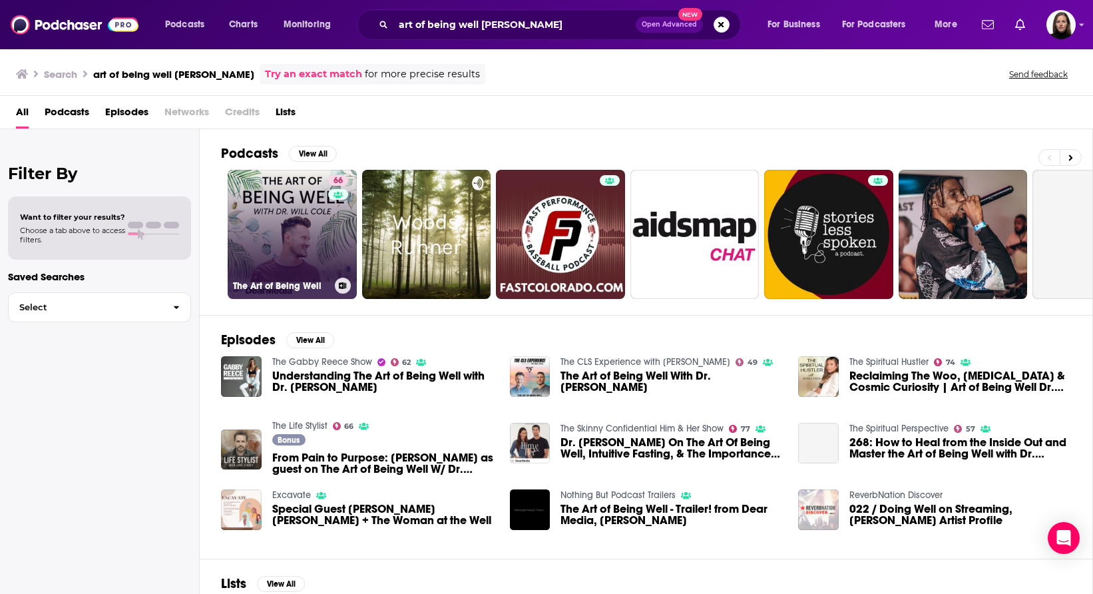
click at [306, 255] on link "66 The Art of Being Well" at bounding box center [292, 234] width 129 height 129
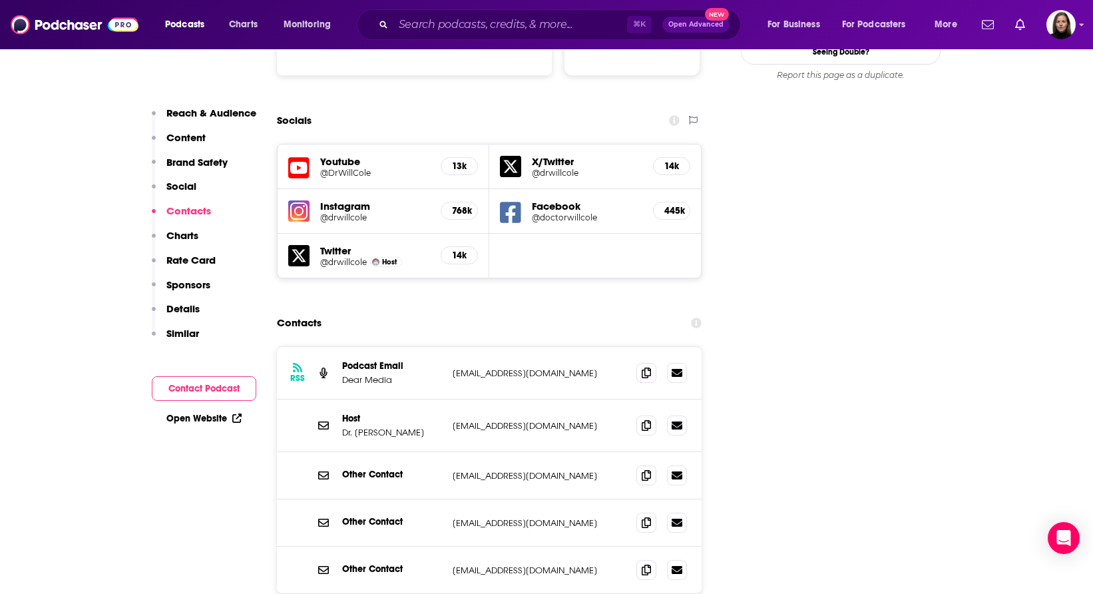
scroll to position [1508, 0]
click at [647, 365] on icon at bounding box center [646, 370] width 9 height 11
click at [649, 418] on icon at bounding box center [646, 423] width 9 height 11
click at [485, 469] on p "[EMAIL_ADDRESS][DOMAIN_NAME]" at bounding box center [539, 474] width 173 height 11
click at [644, 468] on icon at bounding box center [646, 473] width 9 height 11
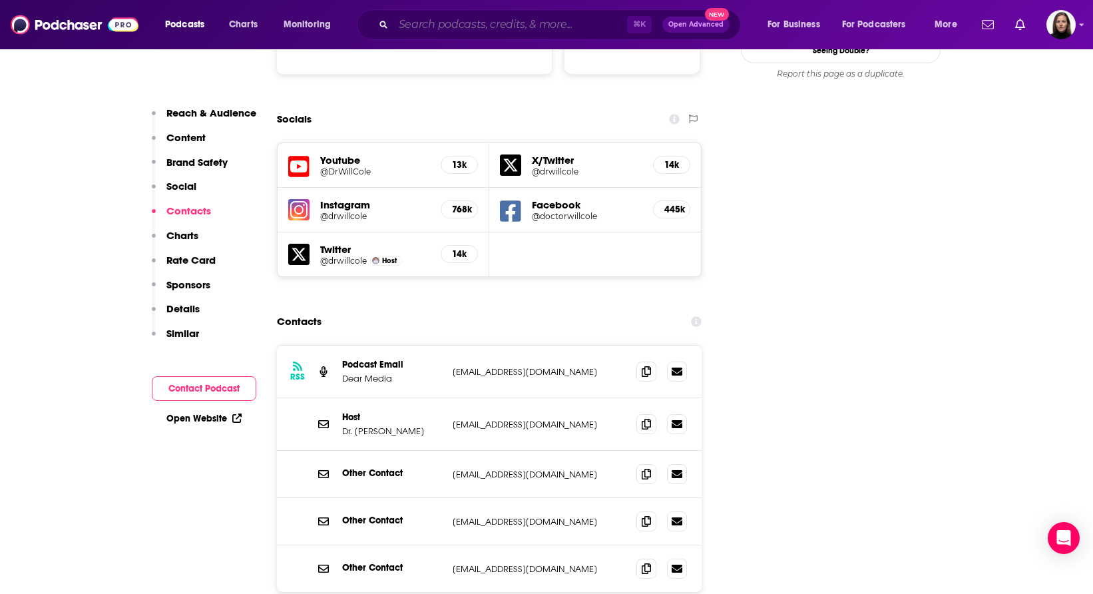
click at [520, 27] on input "Search podcasts, credits, & more..." at bounding box center [510, 24] width 234 height 21
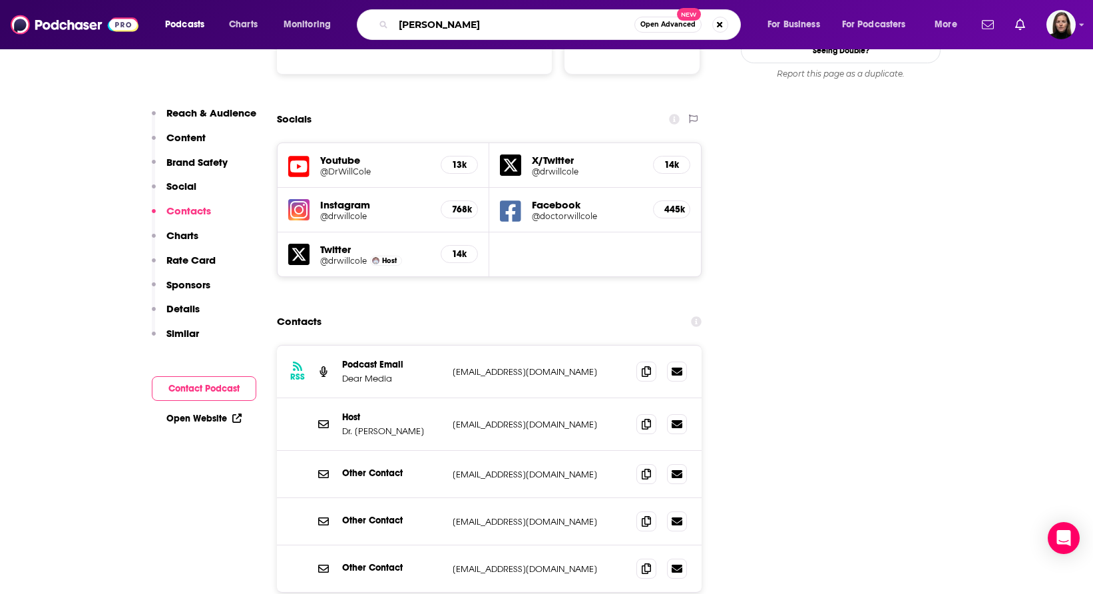
type input "[PERSON_NAME]"
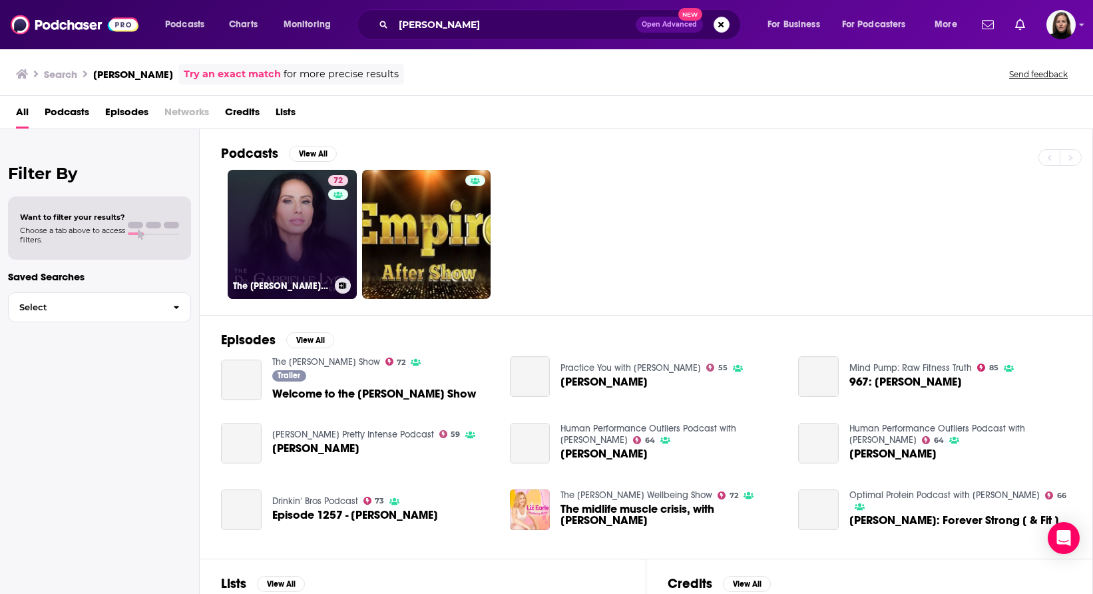
click at [319, 241] on link "72 The [PERSON_NAME] Show" at bounding box center [292, 234] width 129 height 129
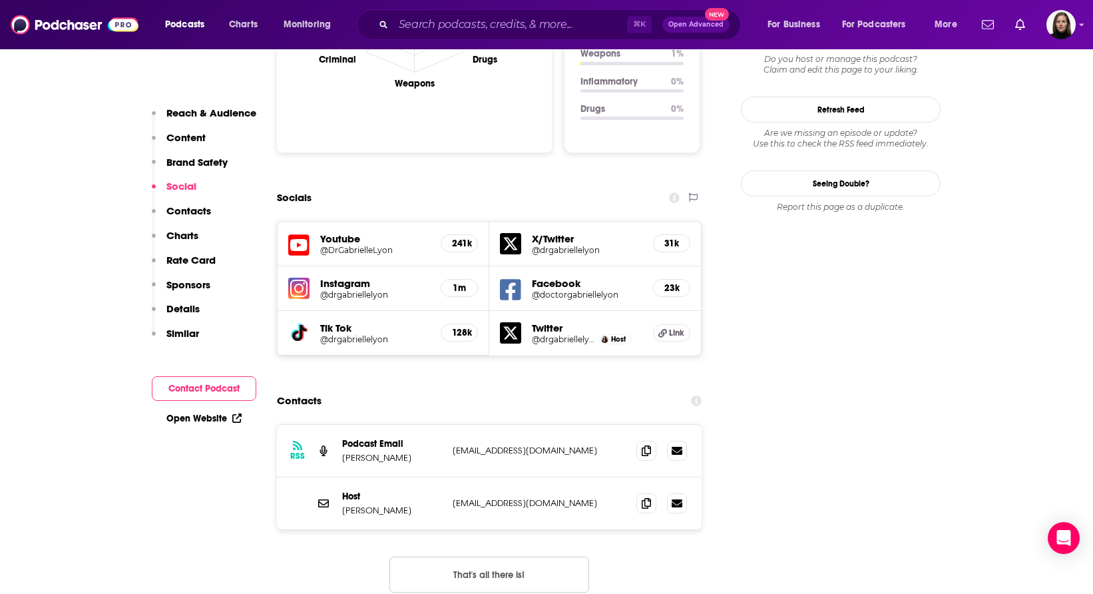
scroll to position [1440, 0]
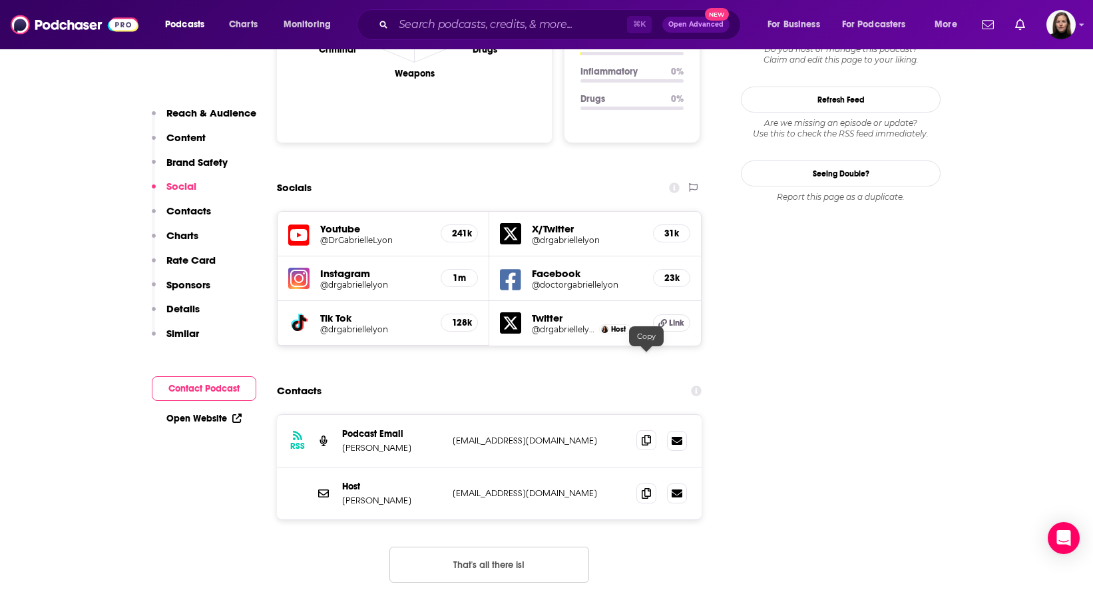
click at [649, 435] on icon at bounding box center [646, 440] width 9 height 11
click at [648, 487] on icon at bounding box center [646, 492] width 9 height 11
click at [433, 29] on input "Search podcasts, credits, & more..." at bounding box center [510, 24] width 234 height 21
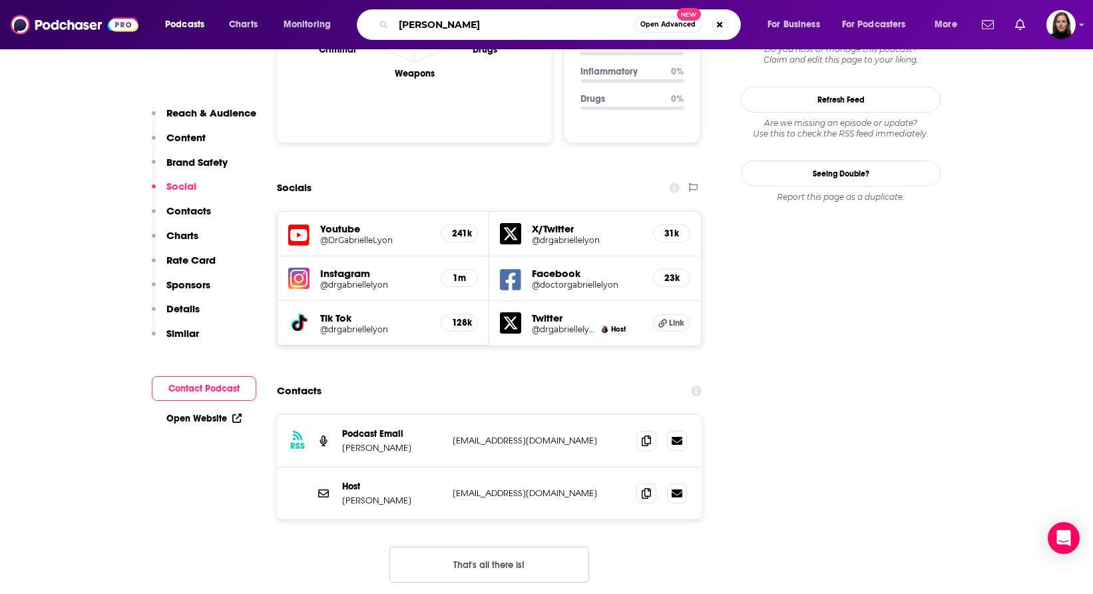
type input "[PERSON_NAME]"
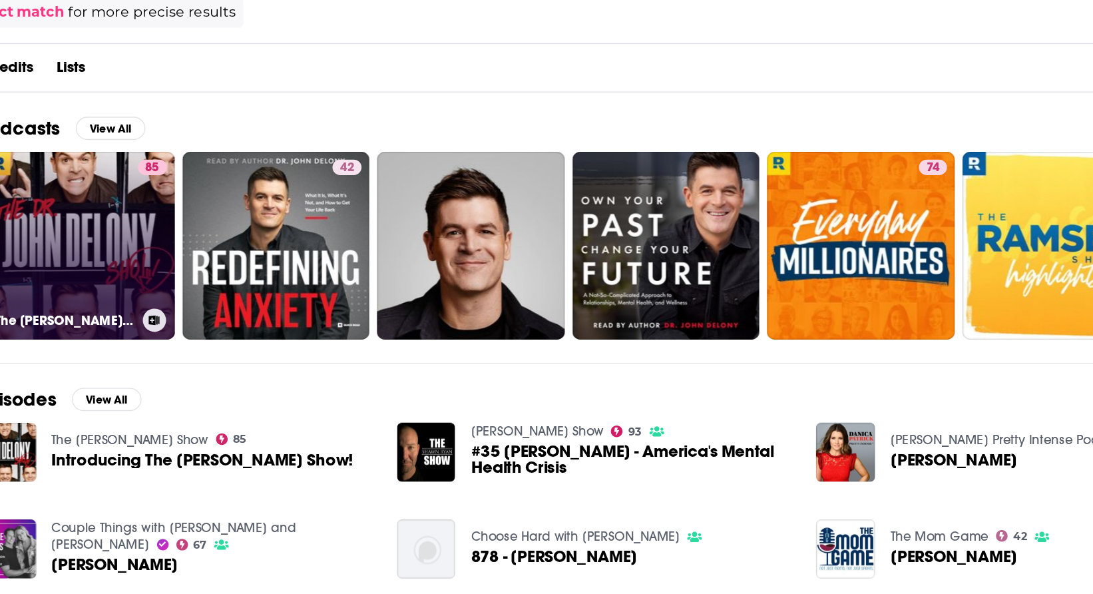
click at [298, 242] on link "85 The [PERSON_NAME] Show" at bounding box center [292, 234] width 129 height 129
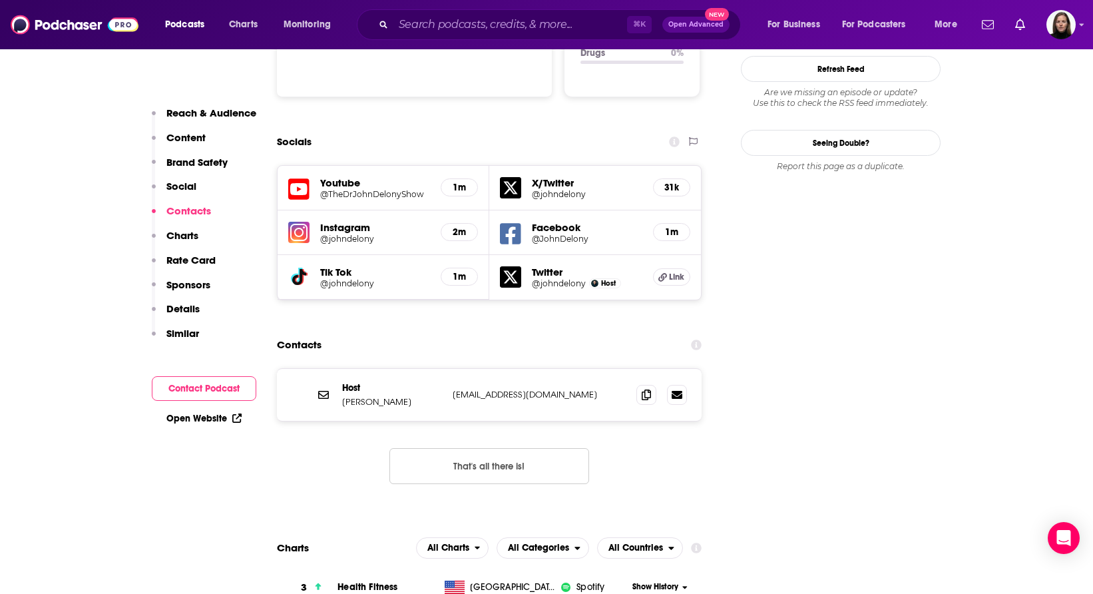
scroll to position [1461, 0]
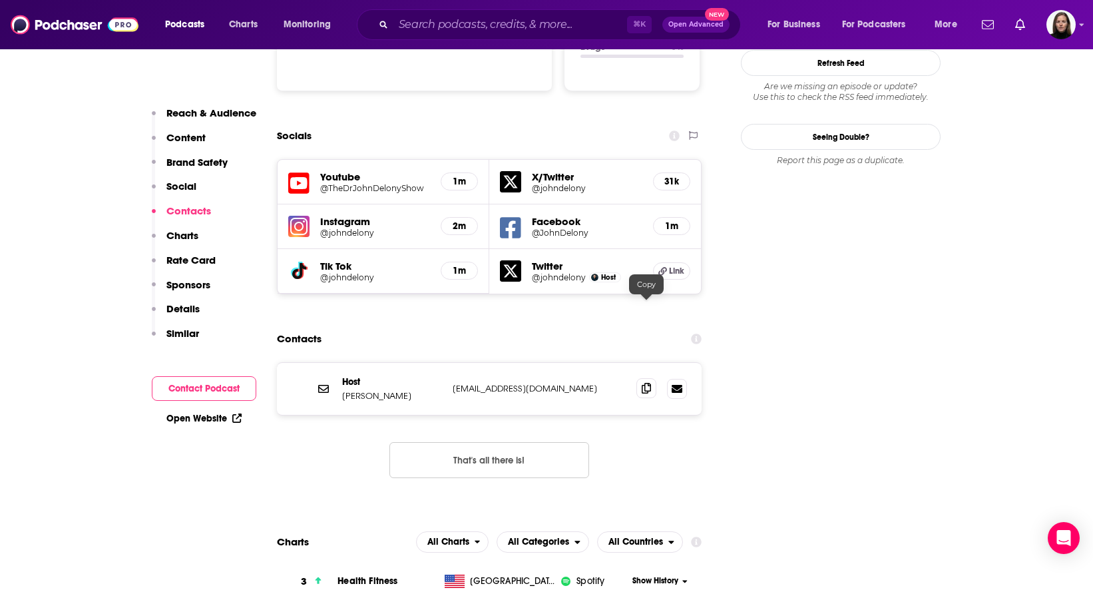
click at [648, 383] on icon at bounding box center [646, 388] width 9 height 11
drag, startPoint x: 412, startPoint y: 317, endPoint x: 341, endPoint y: 298, distance: 73.3
click at [341, 363] on div "Host [PERSON_NAME] [EMAIL_ADDRESS][DOMAIN_NAME] [PERSON_NAME][EMAIL_ADDRESS][DO…" at bounding box center [489, 389] width 425 height 52
copy div "Host [PERSON_NAME]"
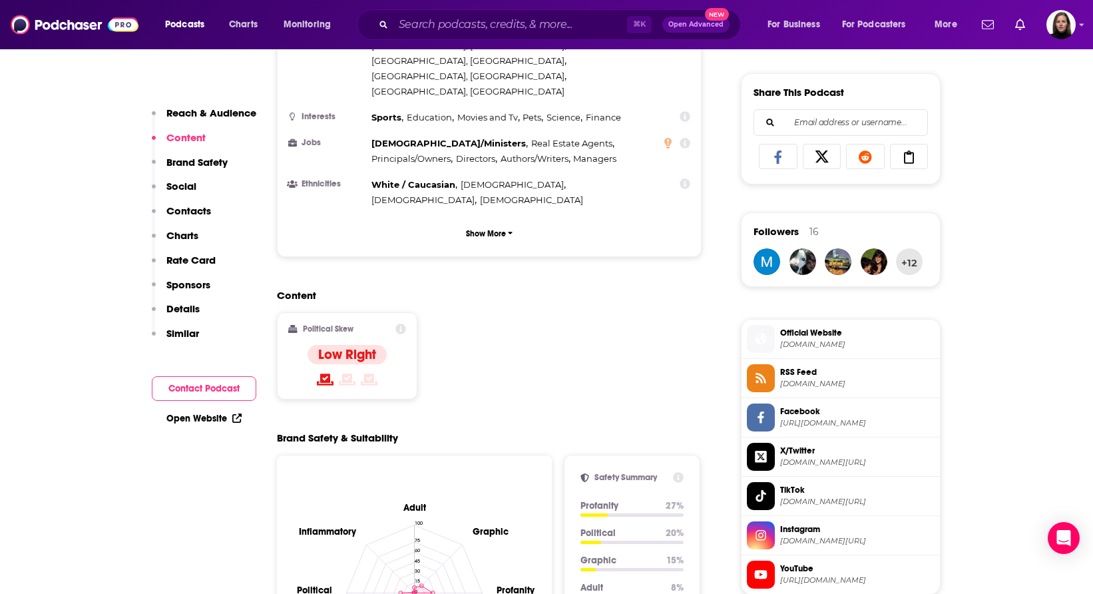
scroll to position [0, 0]
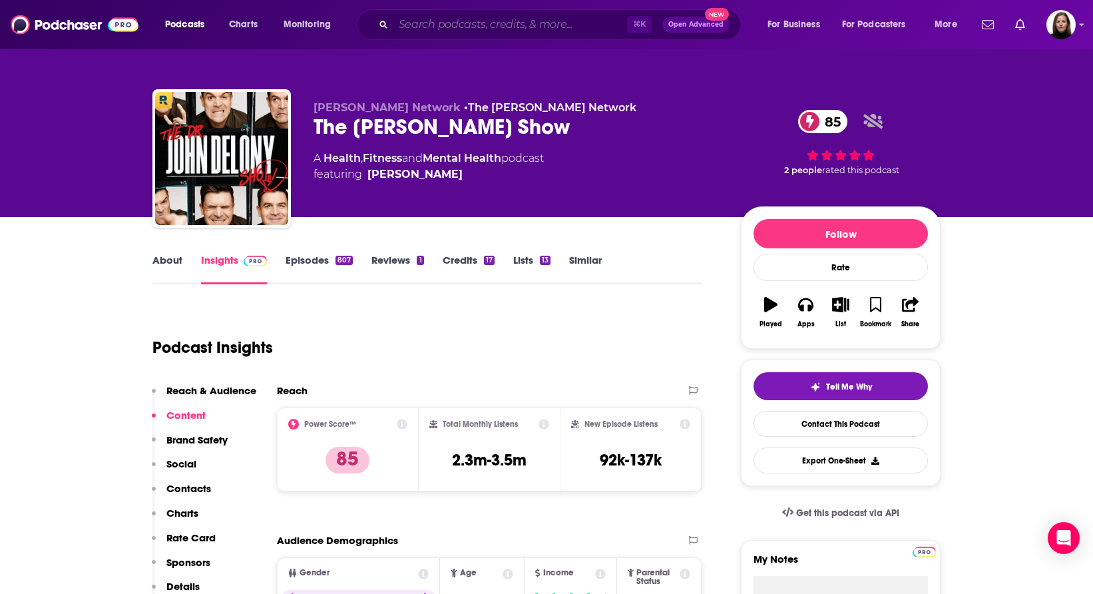
click at [419, 27] on input "Search podcasts, credits, & more..." at bounding box center [510, 24] width 234 height 21
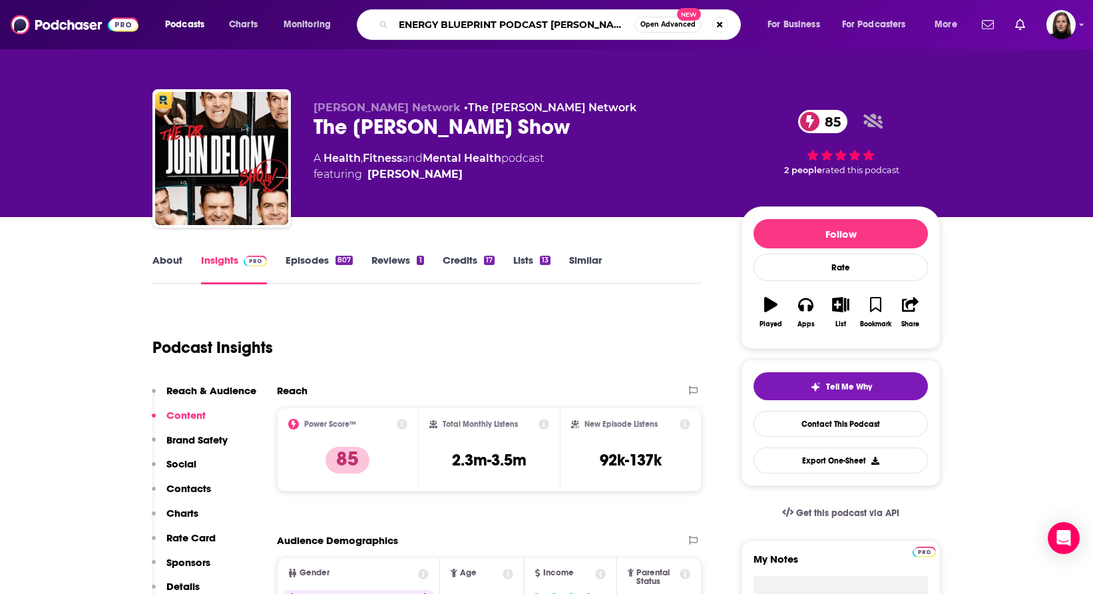
type input "ENERGY BLUEPRINT PODCAST [PERSON_NAME]"
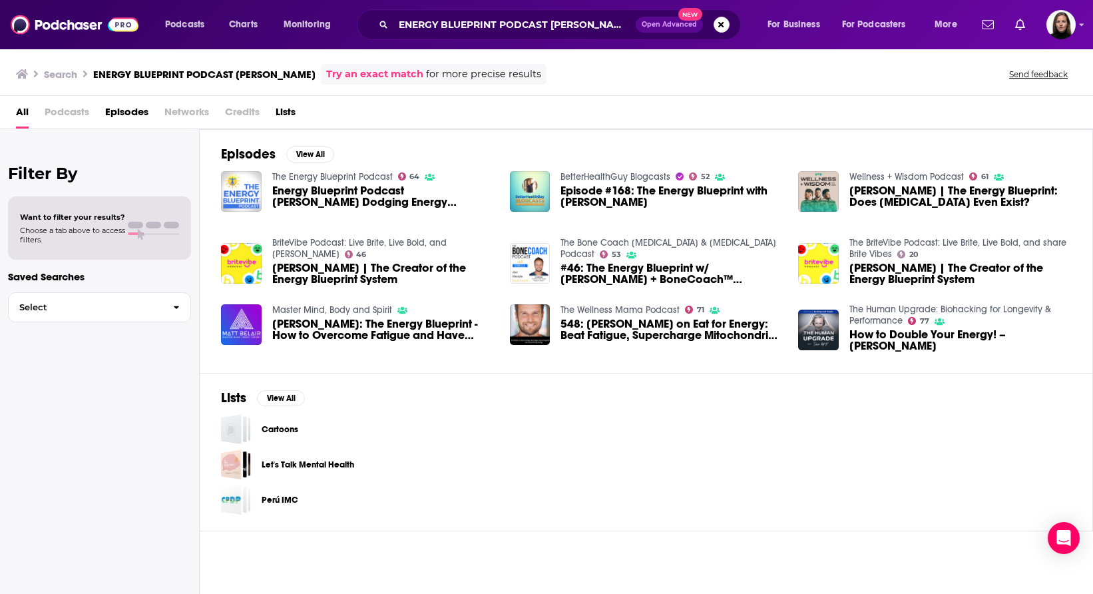
click at [251, 188] on img "Energy Blueprint Podcast Ari Whitten Dodging Energy Vampires with Dr. Christian…" at bounding box center [241, 191] width 41 height 41
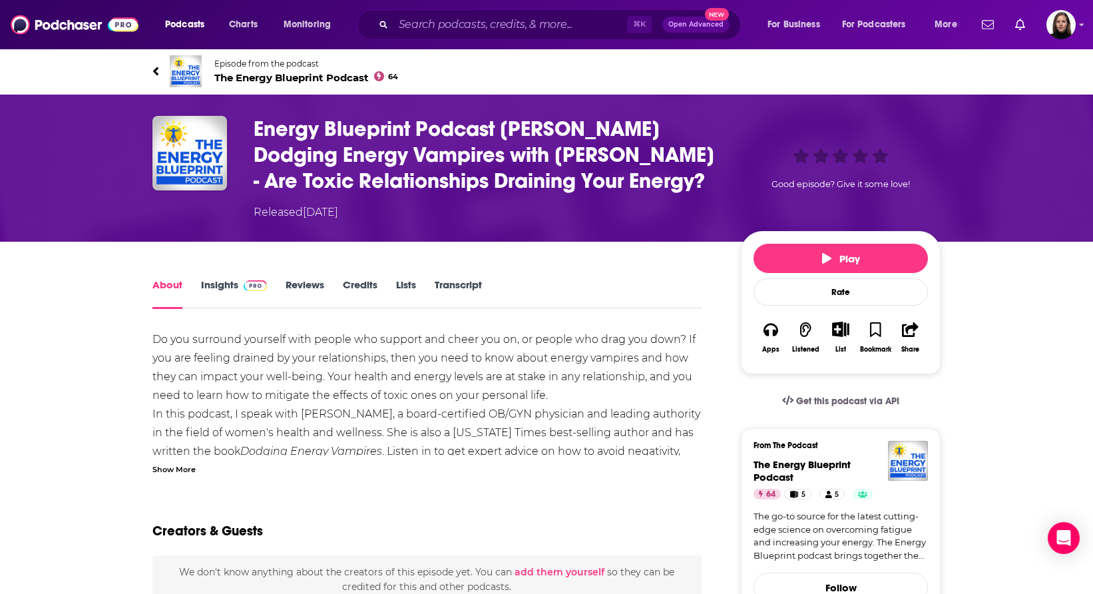
click at [260, 73] on span "The Energy Blueprint Podcast 64" at bounding box center [306, 77] width 184 height 13
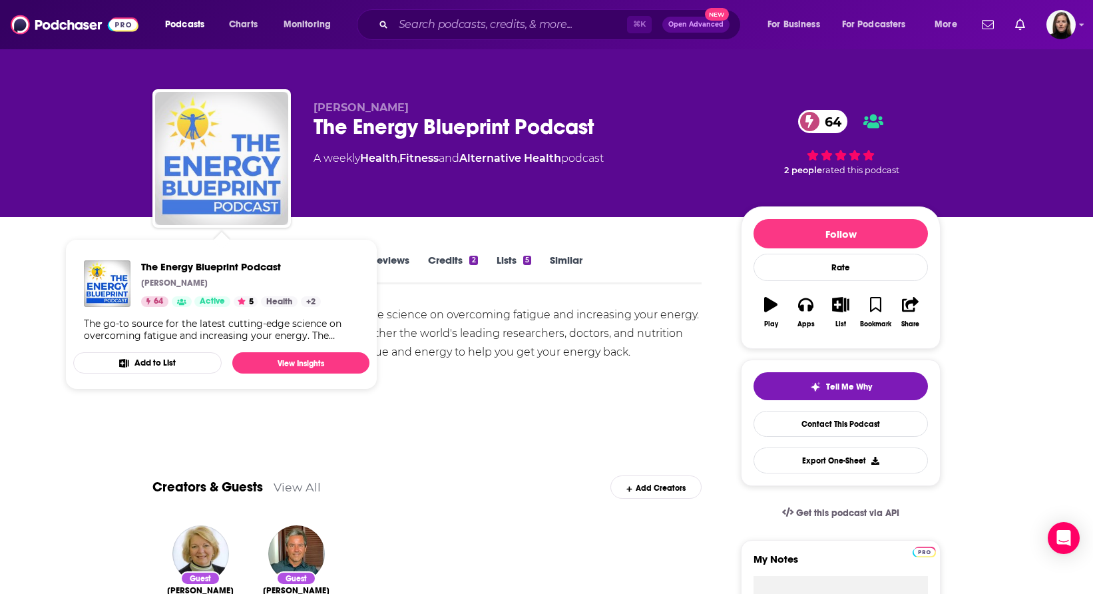
click at [252, 186] on img "The Energy Blueprint Podcast" at bounding box center [221, 158] width 133 height 133
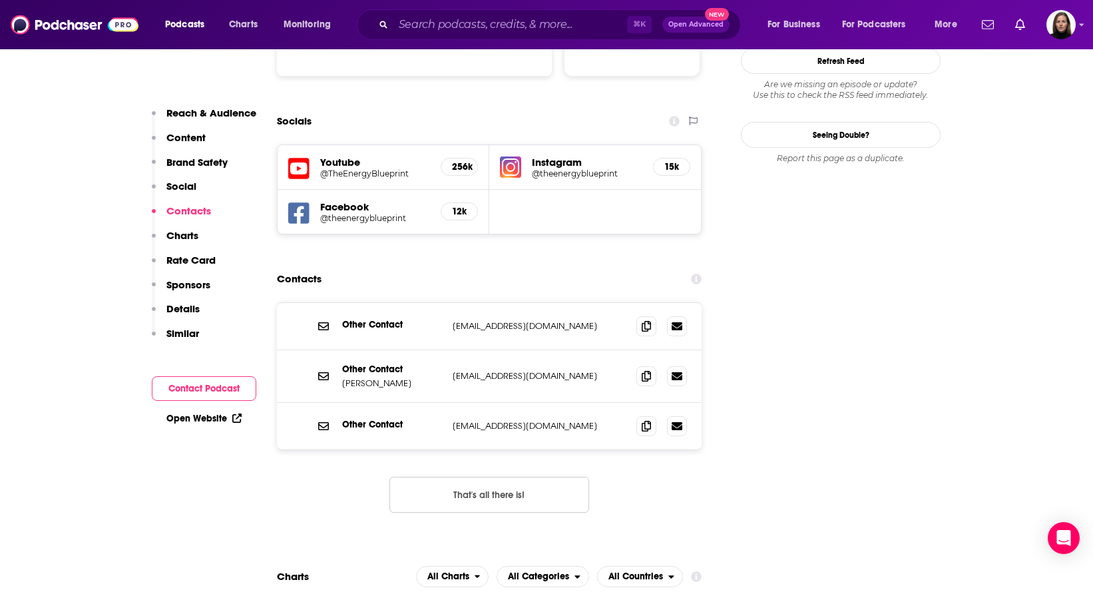
scroll to position [1508, 0]
click at [645, 369] on icon at bounding box center [646, 374] width 9 height 11
click at [485, 28] on input "Search podcasts, credits, & more..." at bounding box center [510, 24] width 234 height 21
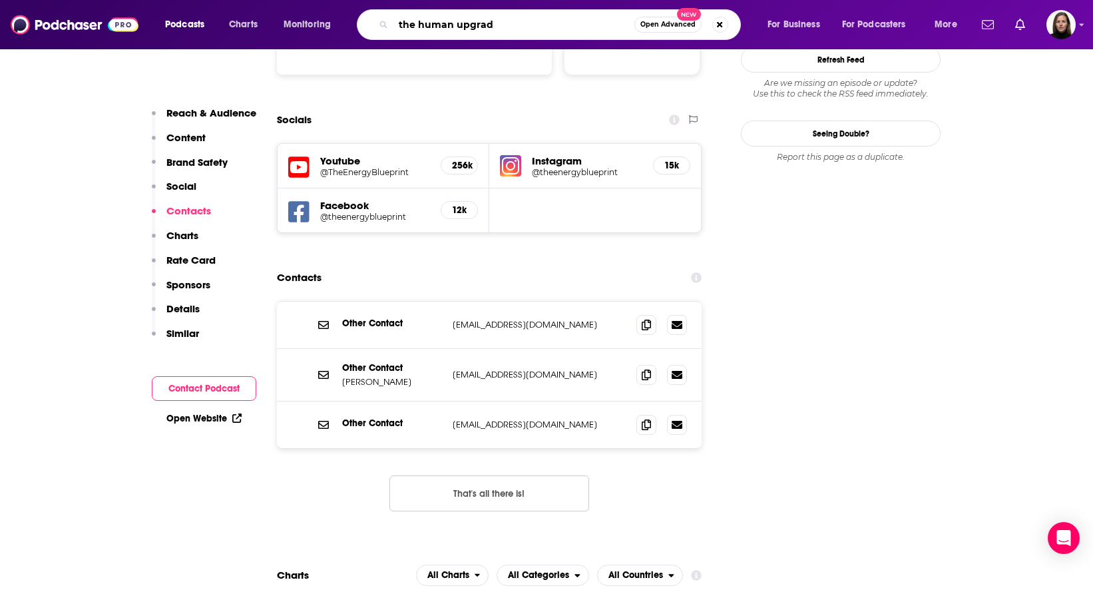
type input "the human upgrade"
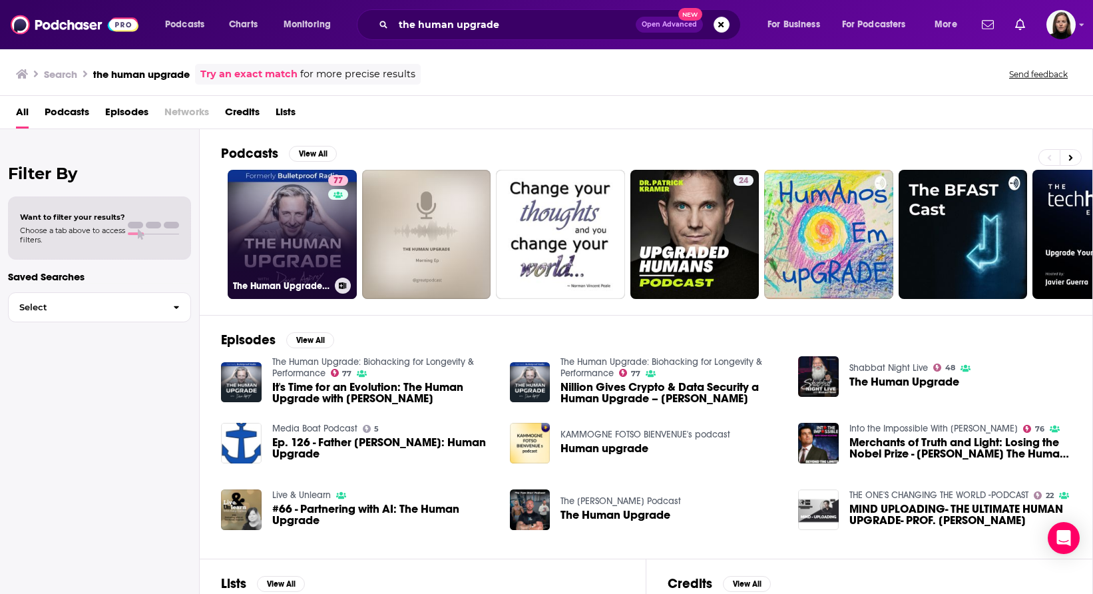
click at [294, 246] on link "77 The Human Upgrade: Biohacking for Longevity & Performance" at bounding box center [292, 234] width 129 height 129
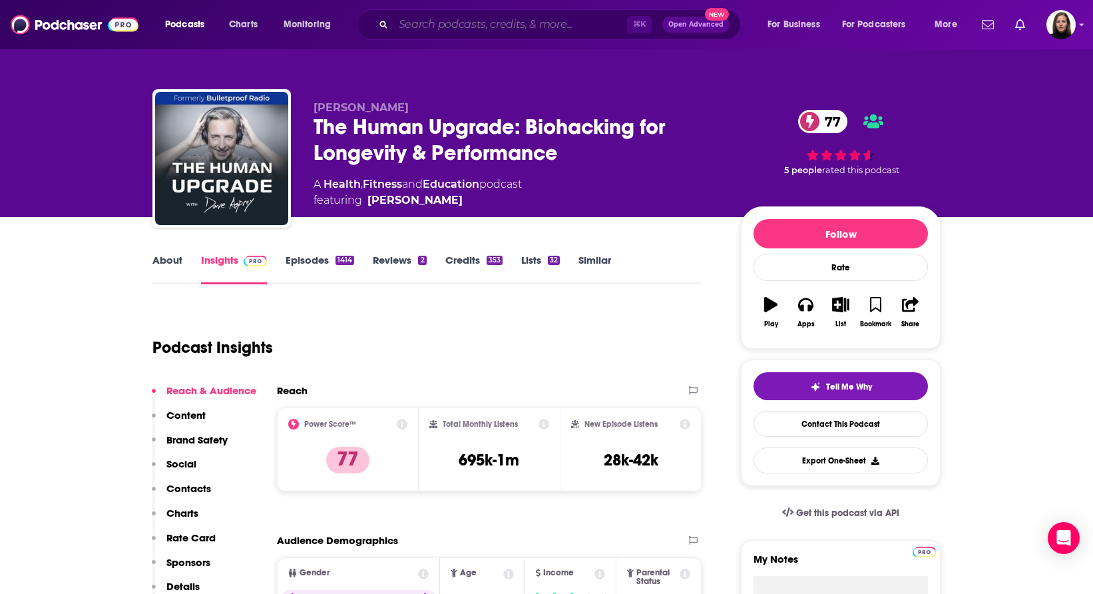
click at [426, 27] on input "Search podcasts, credits, & more..." at bounding box center [510, 24] width 234 height 21
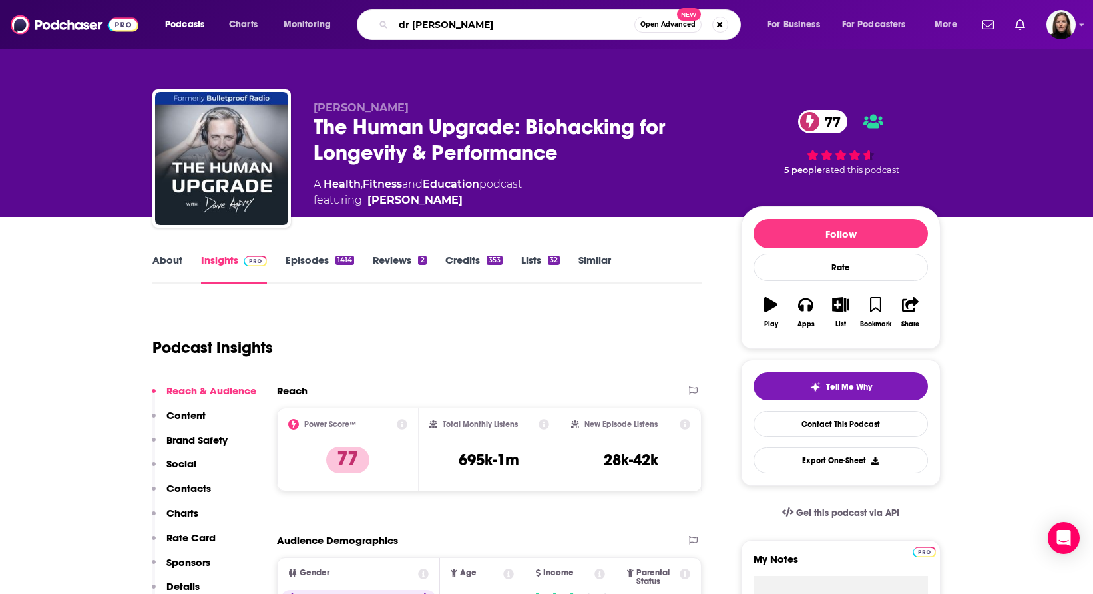
type input "dr [PERSON_NAME]"
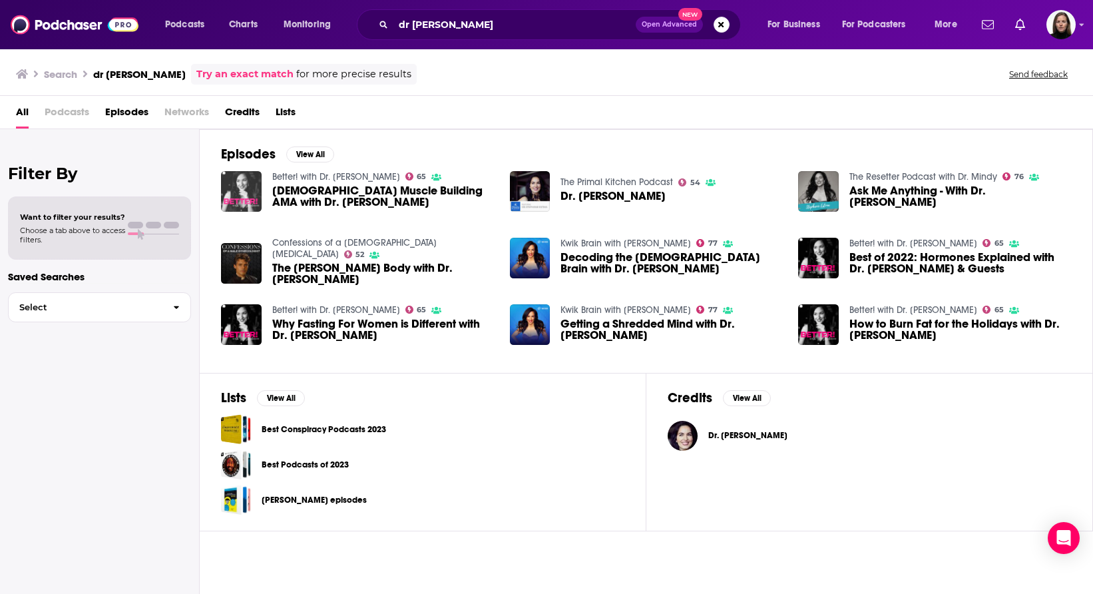
click at [248, 180] on img "Female Muscle Building AMA with Dr. Stephanie Estima" at bounding box center [241, 191] width 41 height 41
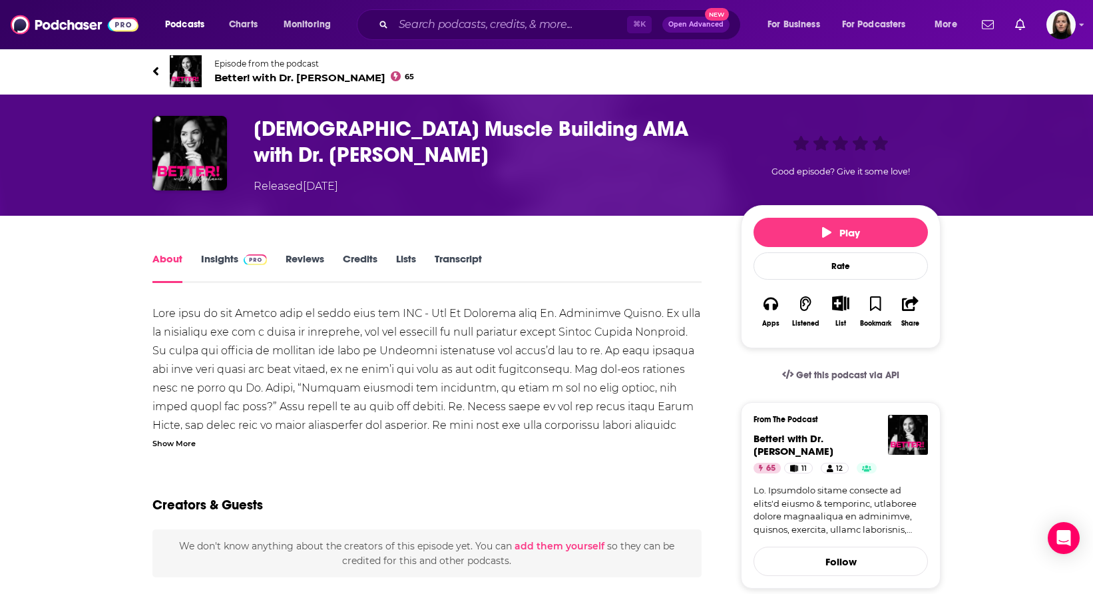
click at [166, 261] on link "About" at bounding box center [167, 267] width 30 height 31
click at [196, 170] on img "Female Muscle Building AMA with Dr. Stephanie Estima" at bounding box center [189, 153] width 75 height 75
click at [157, 68] on icon at bounding box center [155, 71] width 5 height 9
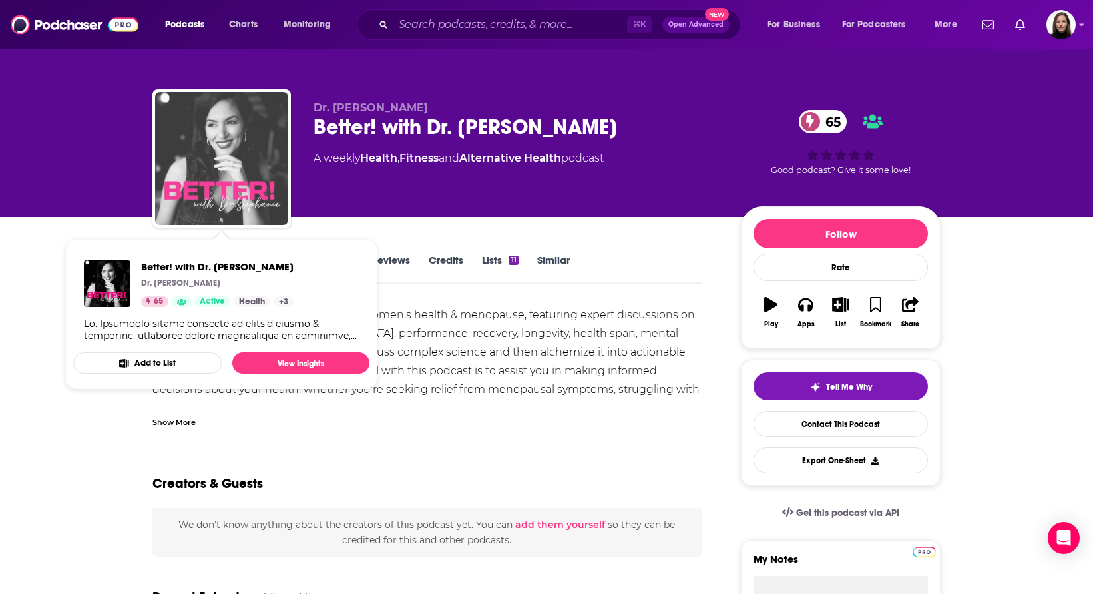
click at [237, 152] on img "Better! with Dr. Stephanie" at bounding box center [221, 158] width 133 height 133
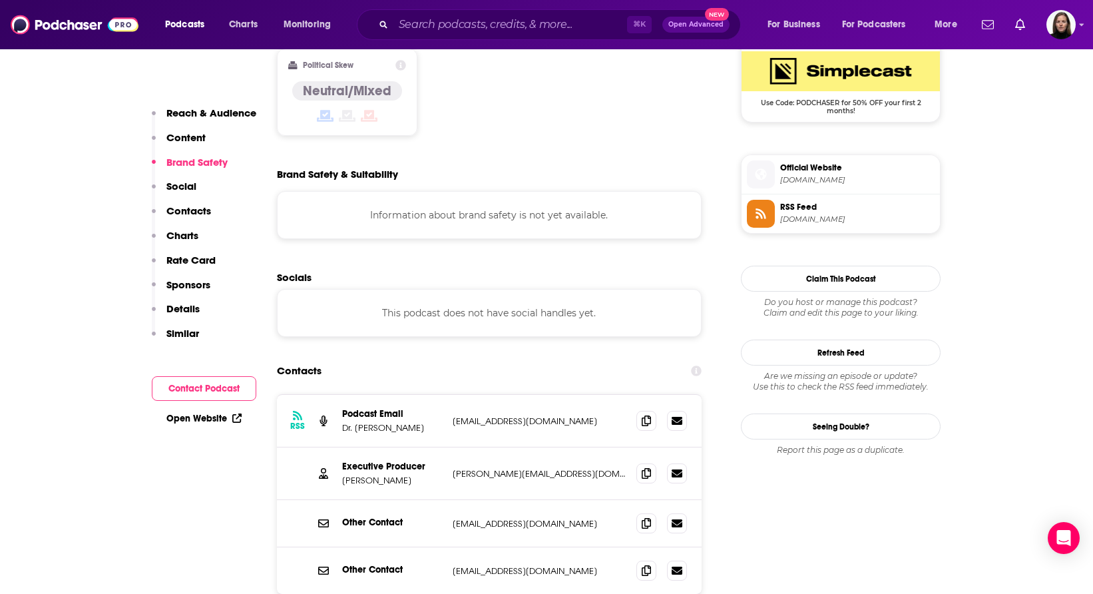
scroll to position [1106, 0]
click at [694, 365] on icon at bounding box center [696, 370] width 11 height 11
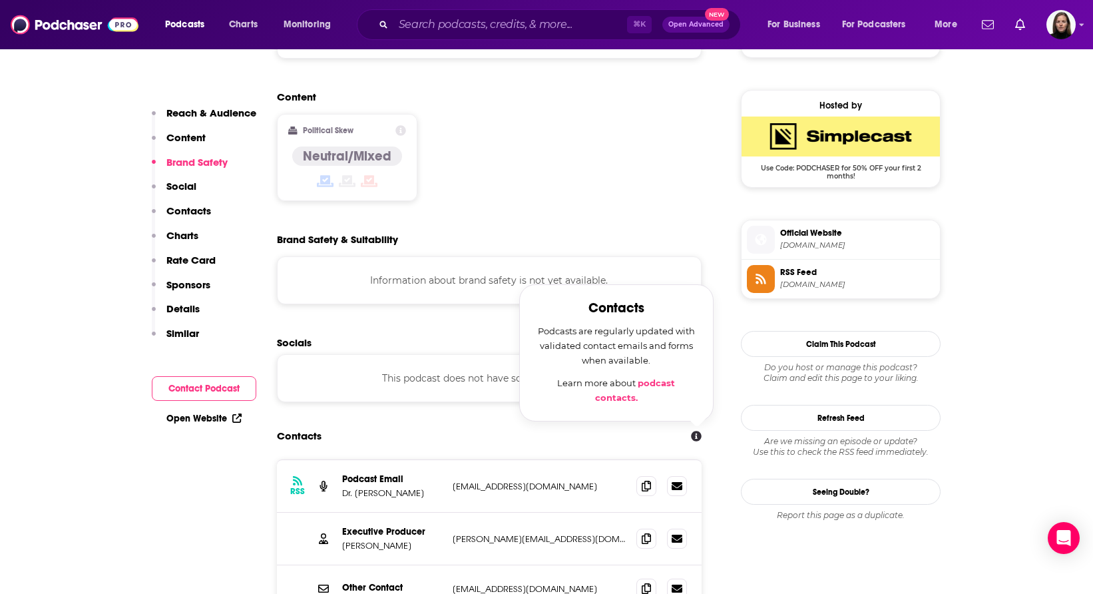
scroll to position [1101, 0]
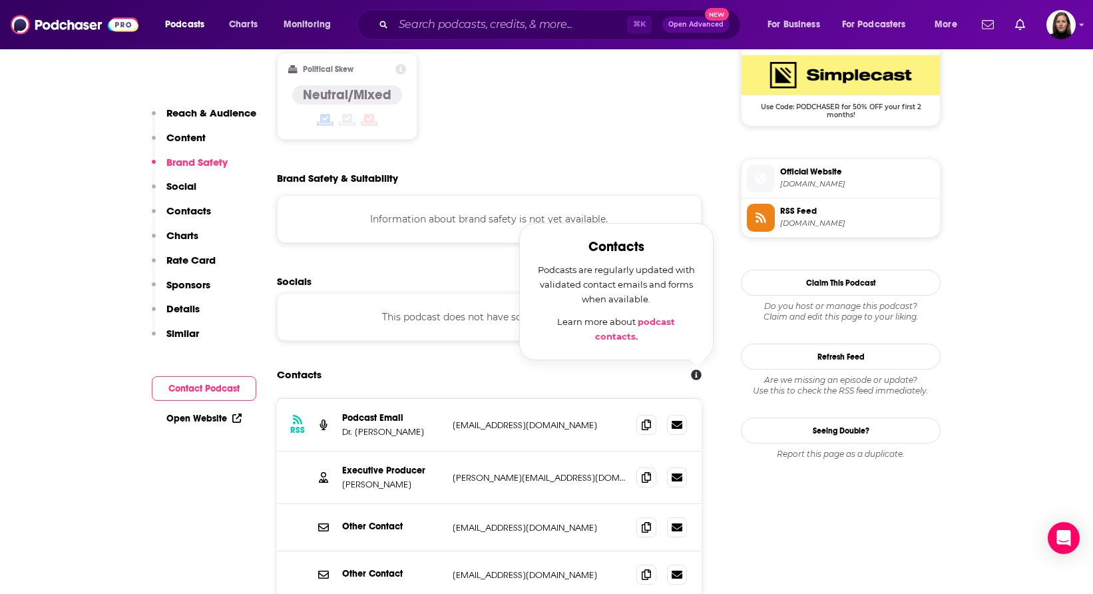
click at [657, 316] on link "podcast contacts." at bounding box center [635, 328] width 81 height 25
